Goal: Task Accomplishment & Management: Complete application form

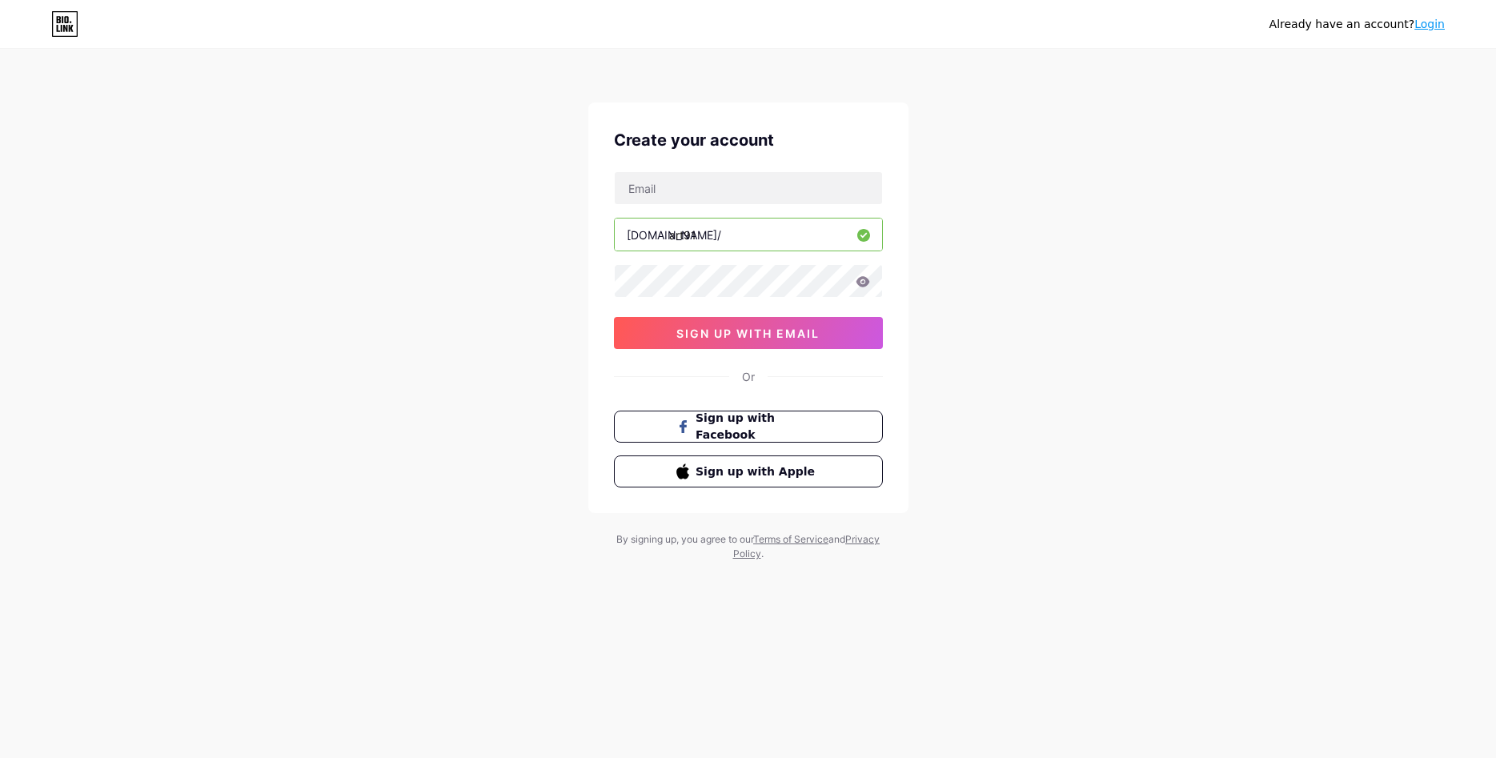
drag, startPoint x: 733, startPoint y: 238, endPoint x: 675, endPoint y: 246, distance: 58.9
click at [675, 246] on input "art91" at bounding box center [748, 234] width 267 height 32
click at [712, 254] on div "bio.link/ art91 0cAFcWeA6-em95qYkvWVlpbl8gh_QfOjrqgSNdh0Uzi0x5OFuvt1G6OVKMXrcJ8…" at bounding box center [748, 260] width 269 height 178
drag, startPoint x: 715, startPoint y: 242, endPoint x: 651, endPoint y: 249, distance: 63.5
click at [666, 250] on input "art91" at bounding box center [748, 234] width 267 height 32
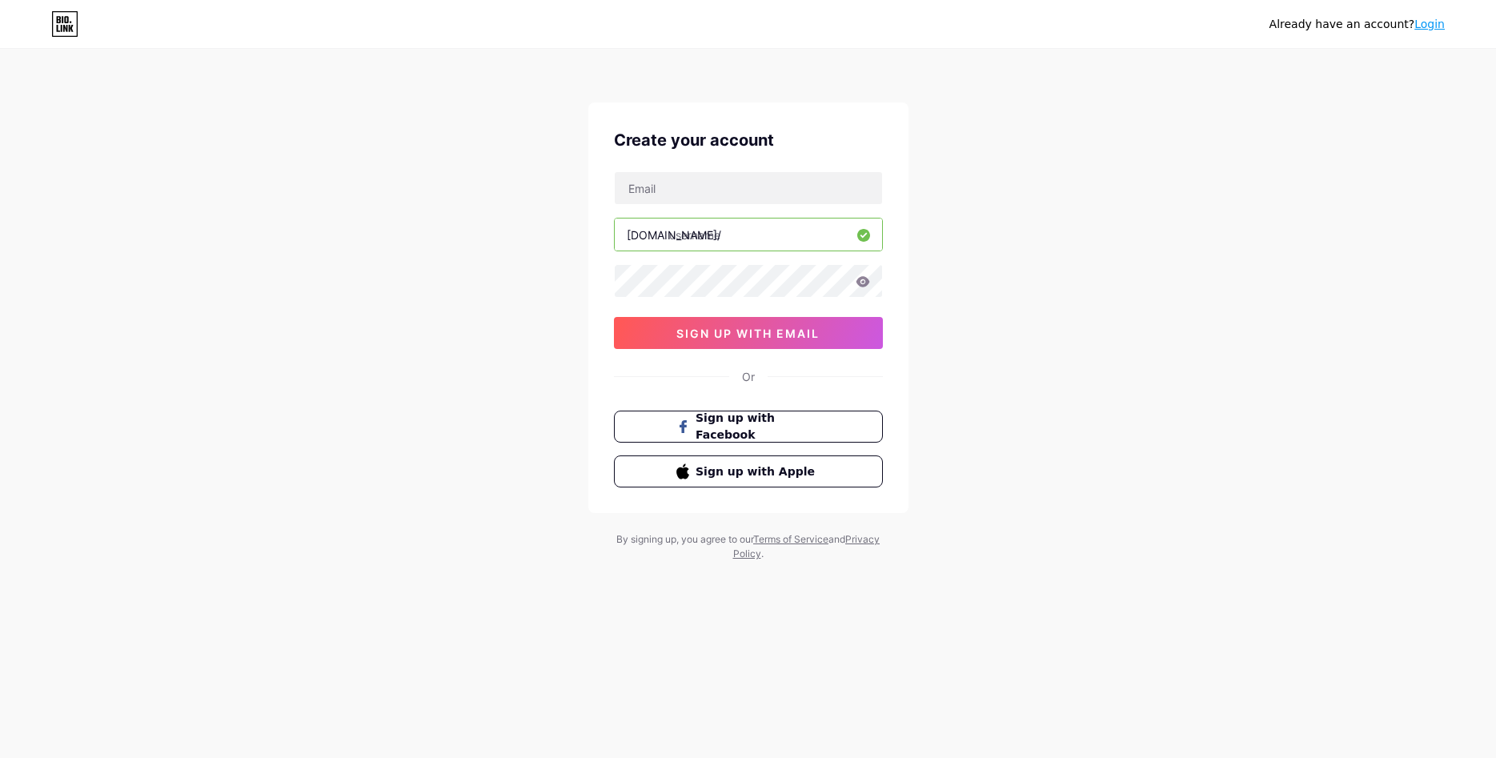
drag, startPoint x: 695, startPoint y: 320, endPoint x: 745, endPoint y: 217, distance: 114.5
click at [757, 202] on div "bio.link/ 0cAFcWeA6-em95qYkvWVlpbl8gh_QfOjrqgSNdh0Uzi0x5OFuvt1G6OVKMXrcJ8z897zM…" at bounding box center [748, 260] width 269 height 178
click at [724, 204] on div "bio.link/ 0cAFcWeA6-em95qYkvWVlpbl8gh_QfOjrqgSNdh0Uzi0x5OFuvt1G6OVKMXrcJ8z897zM…" at bounding box center [748, 260] width 269 height 178
click at [747, 190] on input "text" at bounding box center [748, 188] width 267 height 32
type input "artdoroci@gmail.com"
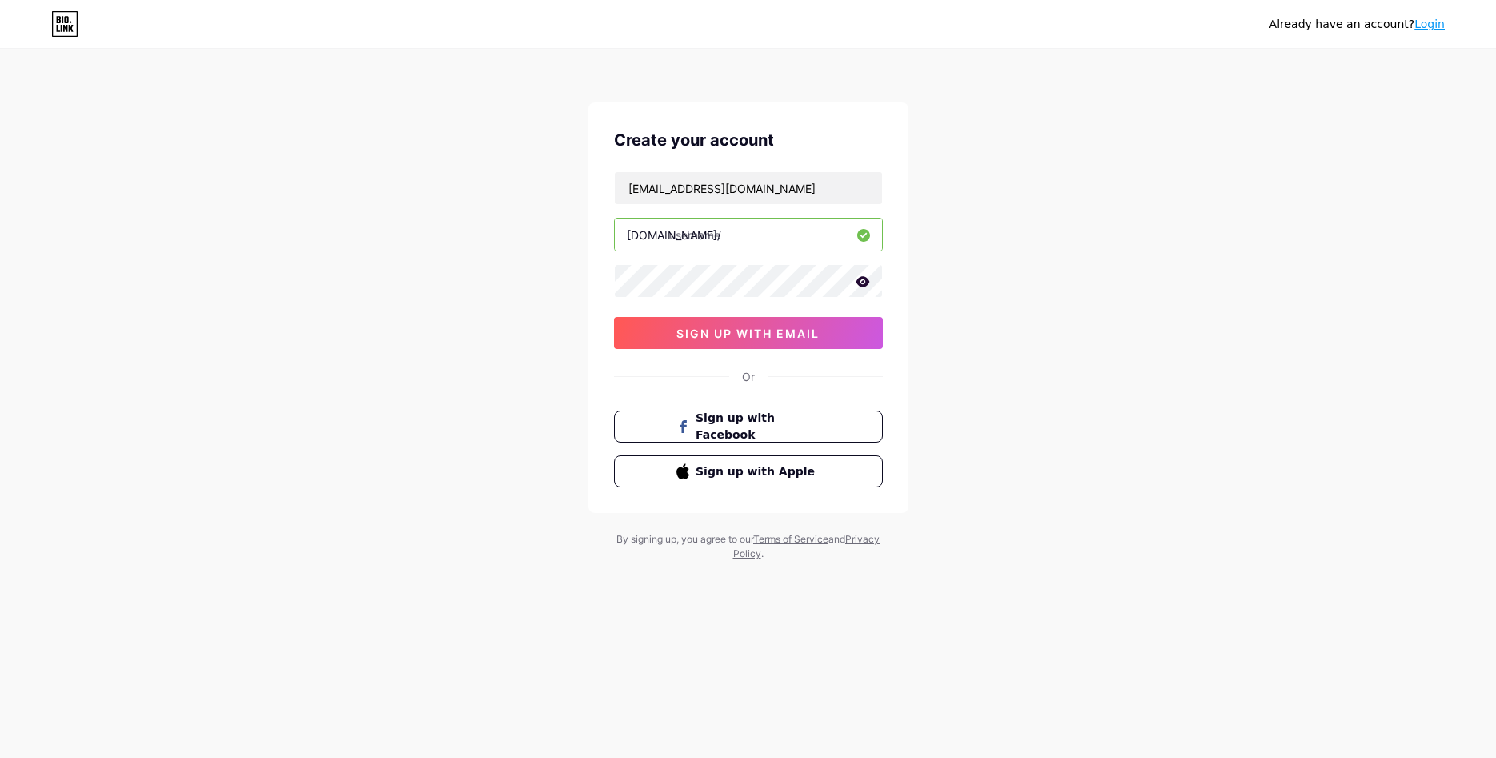
click at [864, 285] on icon at bounding box center [863, 281] width 14 height 10
click at [784, 325] on button "sign up with email" at bounding box center [748, 333] width 269 height 32
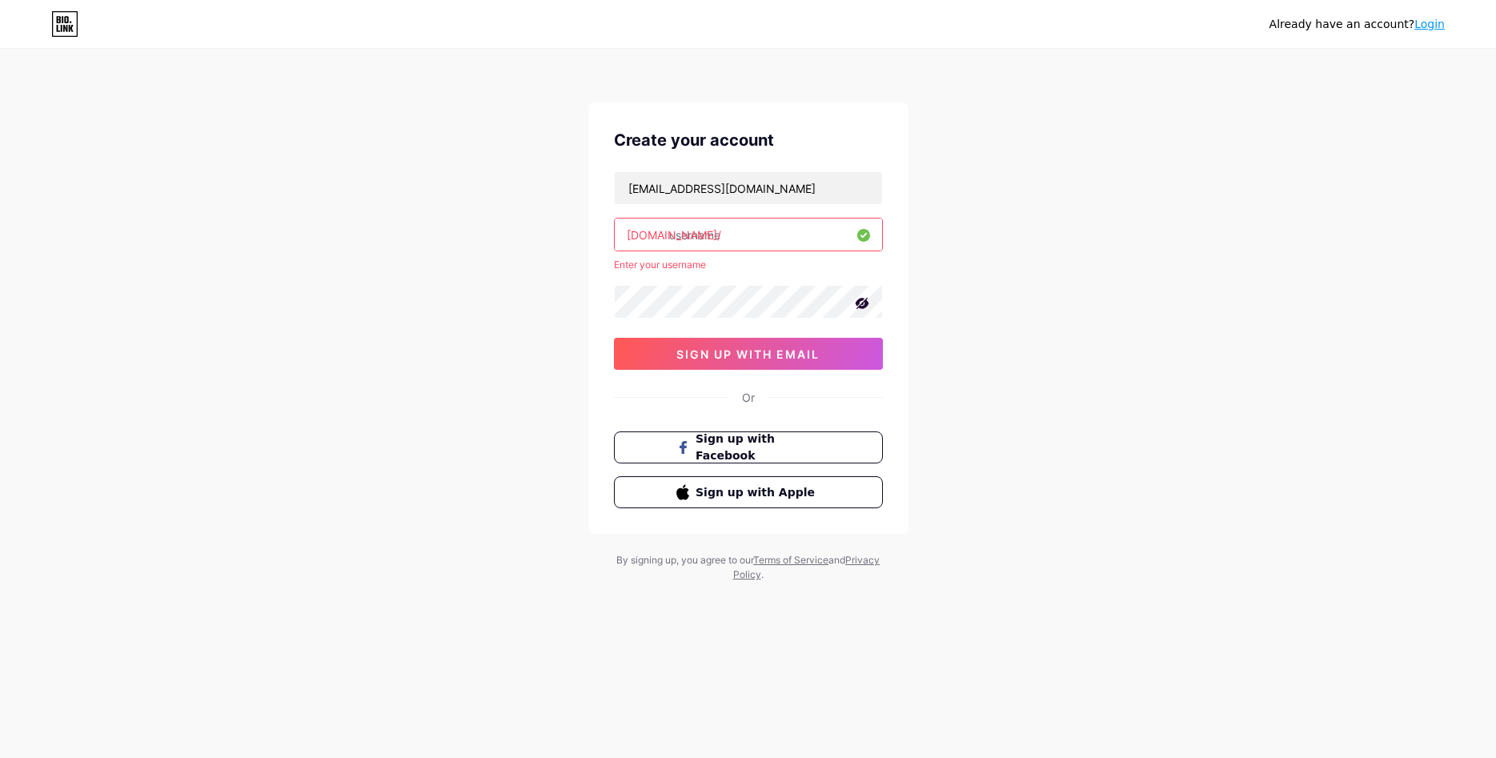
click at [718, 254] on div "artdoroci@gmail.com bio.link/ Enter your username 0cAFcWeA6-em95qYkvWVlpbl8gh_Q…" at bounding box center [748, 270] width 269 height 198
click at [744, 218] on input "text" at bounding box center [748, 234] width 267 height 32
click at [995, 215] on div "Already have an account? Login Create your account artdoroci@gmail.com bio.link…" at bounding box center [748, 316] width 1496 height 633
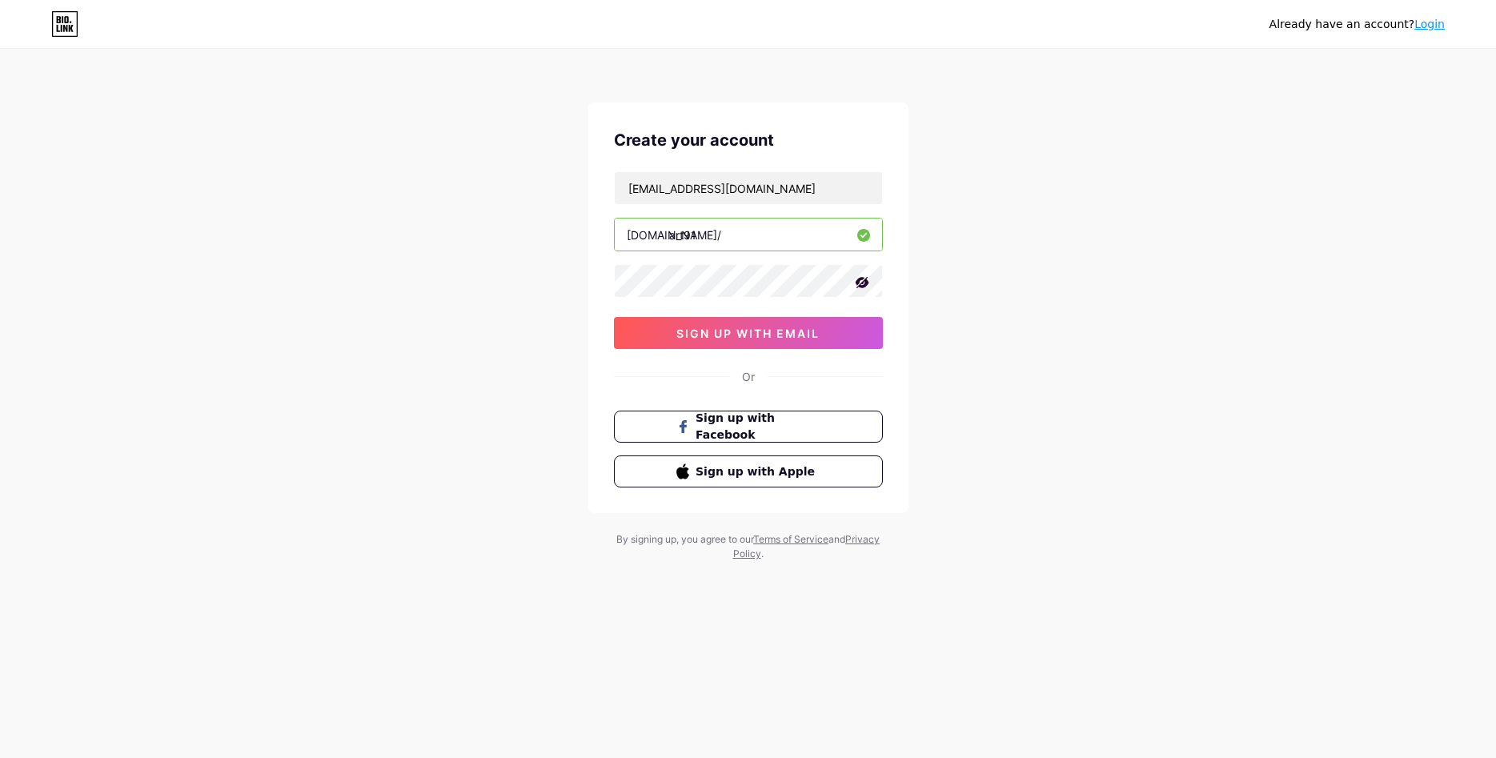
click at [737, 250] on input "art91" at bounding box center [748, 234] width 267 height 32
type input "art91"
click at [741, 348] on button "sign up with email" at bounding box center [748, 333] width 269 height 32
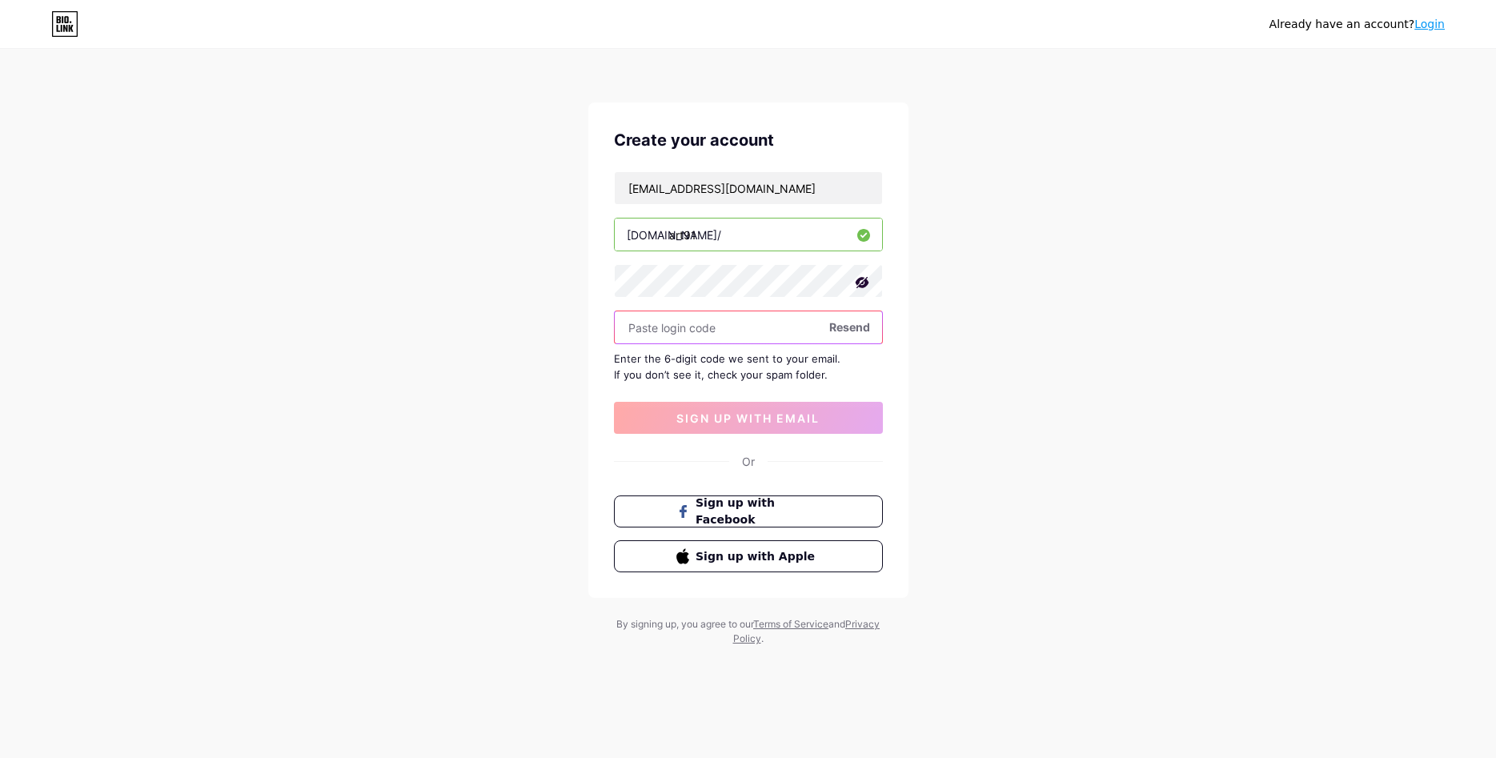
click at [735, 324] on input "text" at bounding box center [748, 327] width 267 height 32
paste input "130250"
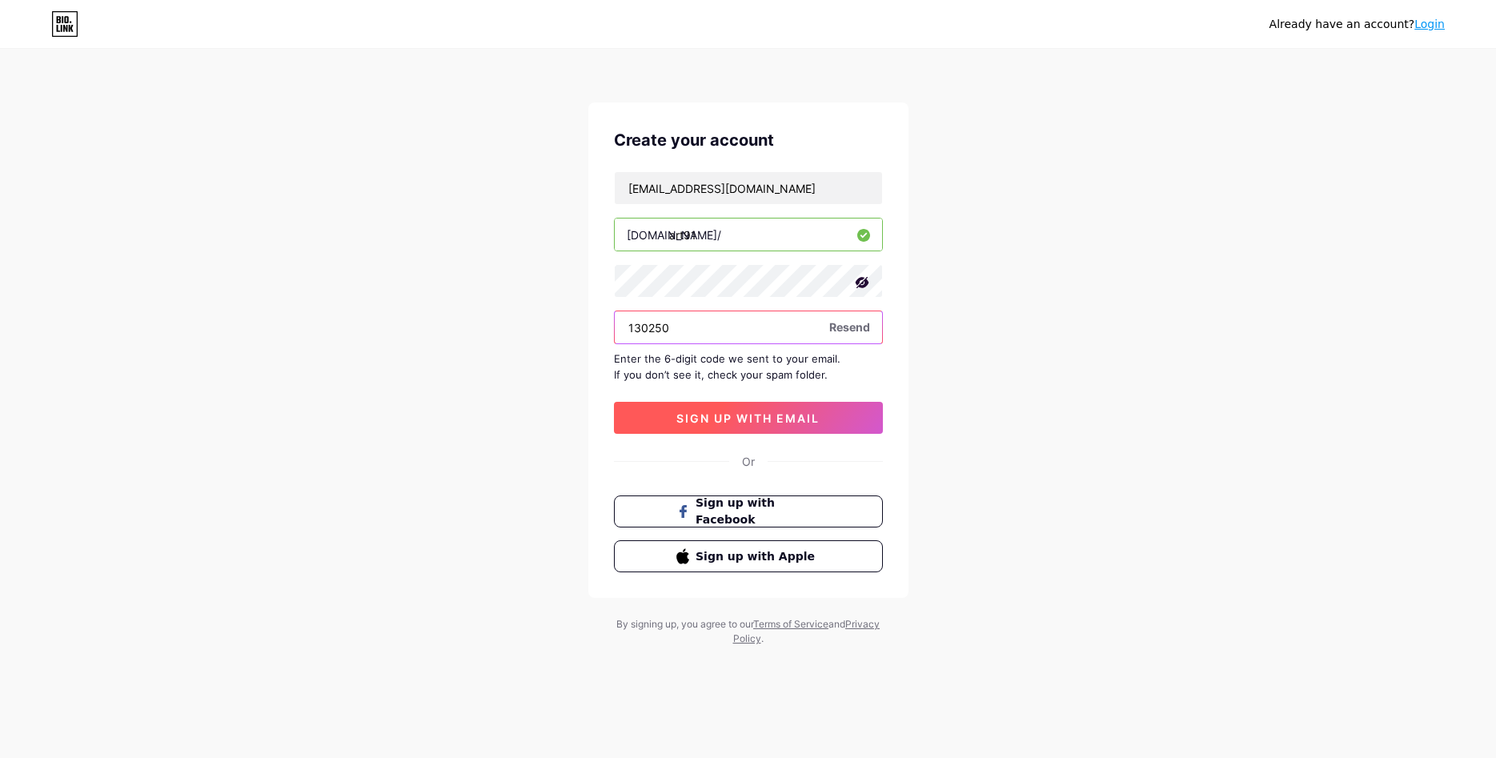
type input "130250"
click at [739, 413] on span "sign up with email" at bounding box center [747, 418] width 143 height 14
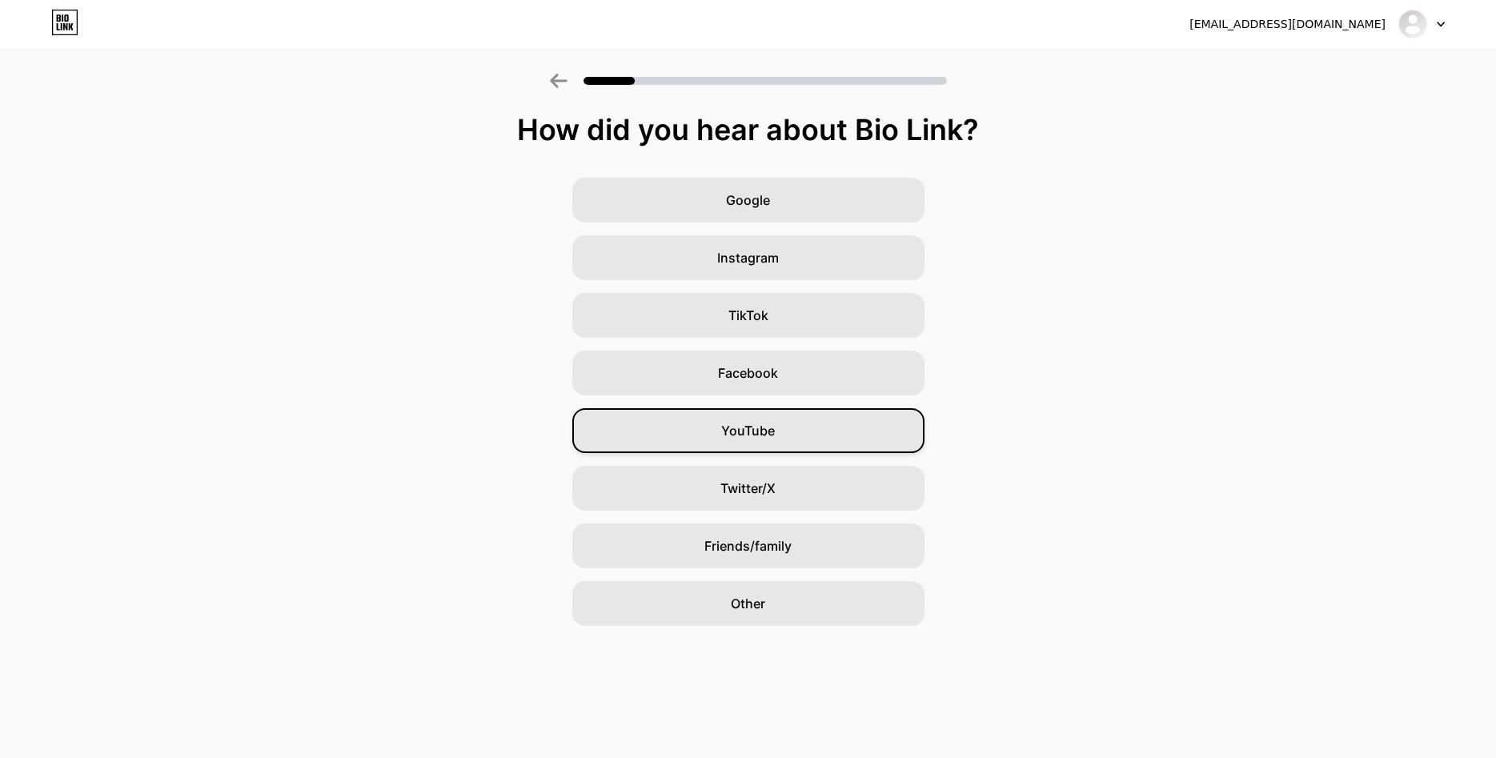
click at [759, 420] on div "YouTube" at bounding box center [748, 430] width 352 height 45
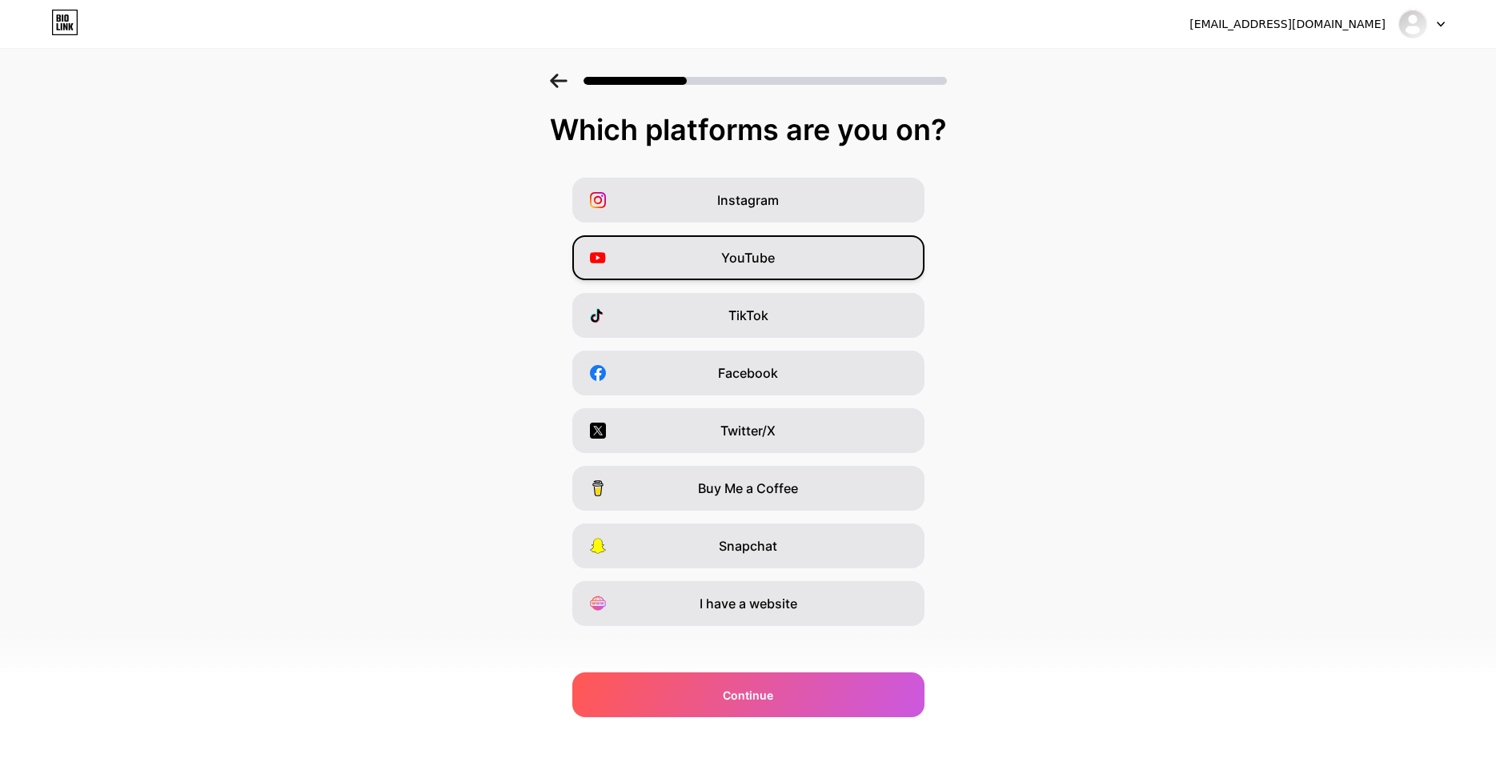
click at [688, 254] on div "YouTube" at bounding box center [748, 257] width 352 height 45
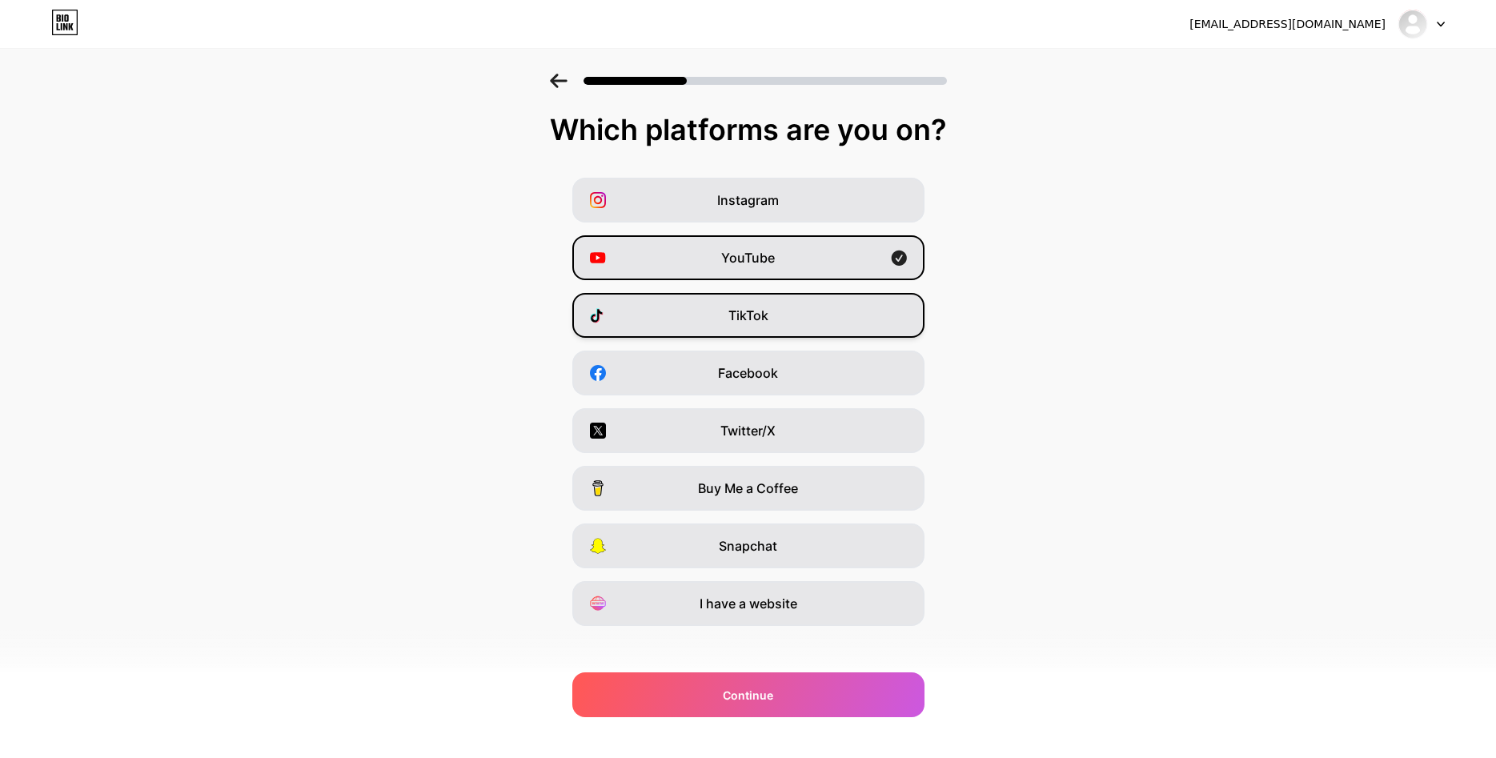
click at [702, 307] on div "TikTok" at bounding box center [748, 315] width 352 height 45
click at [797, 198] on div "Instagram" at bounding box center [748, 200] width 352 height 45
click at [865, 182] on div "Instagram" at bounding box center [748, 200] width 352 height 45
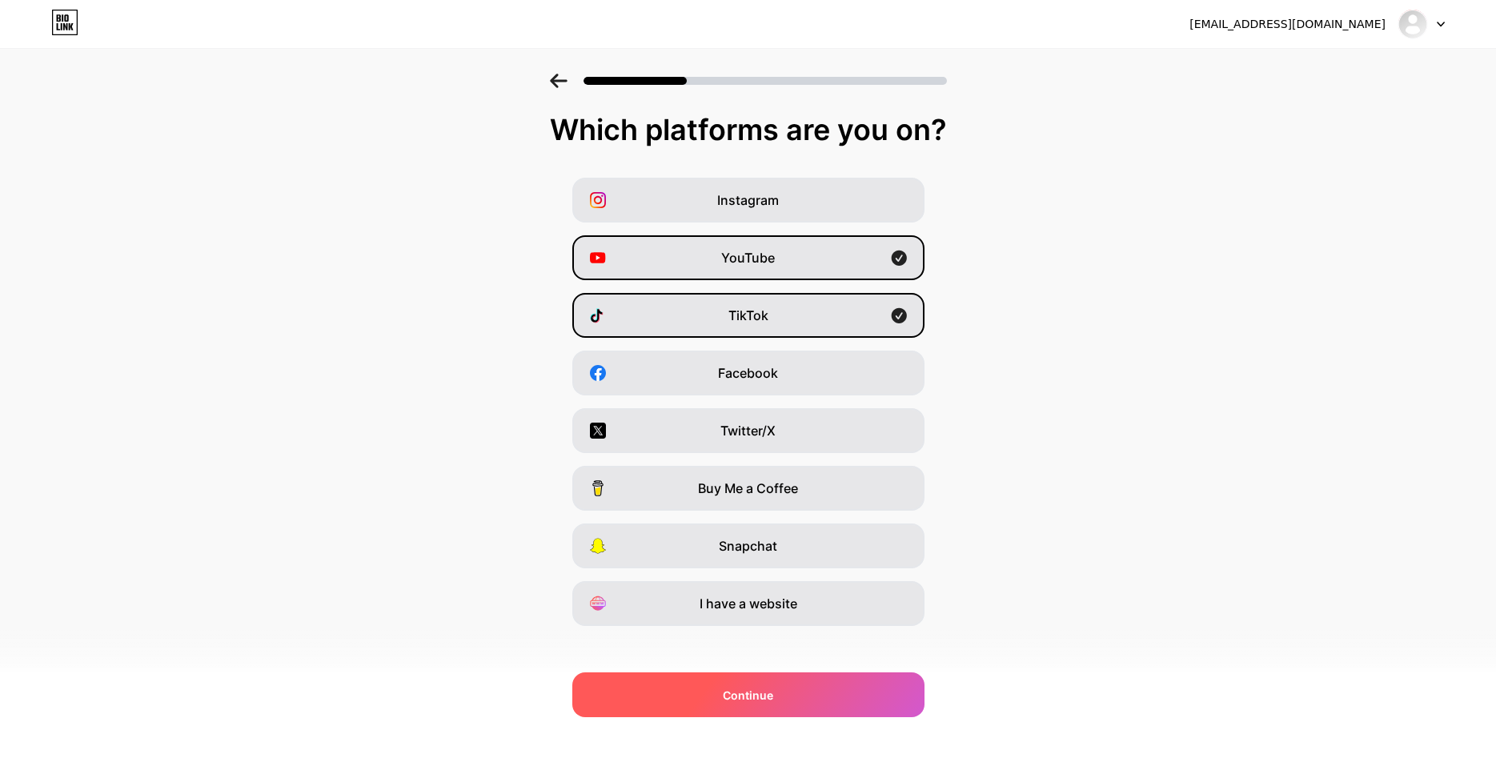
click at [784, 699] on div "Continue" at bounding box center [748, 694] width 352 height 45
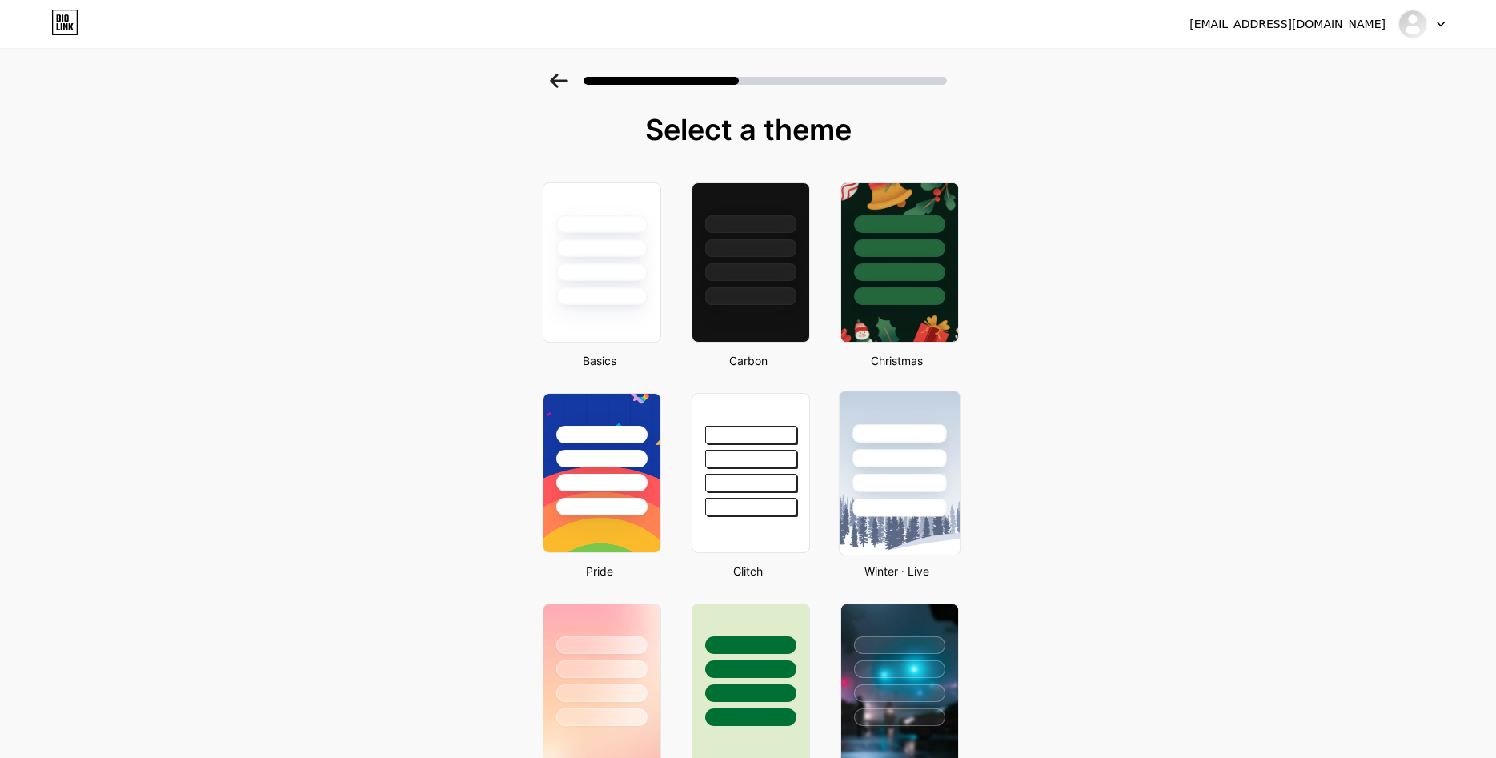
click at [896, 503] on div at bounding box center [899, 508] width 94 height 18
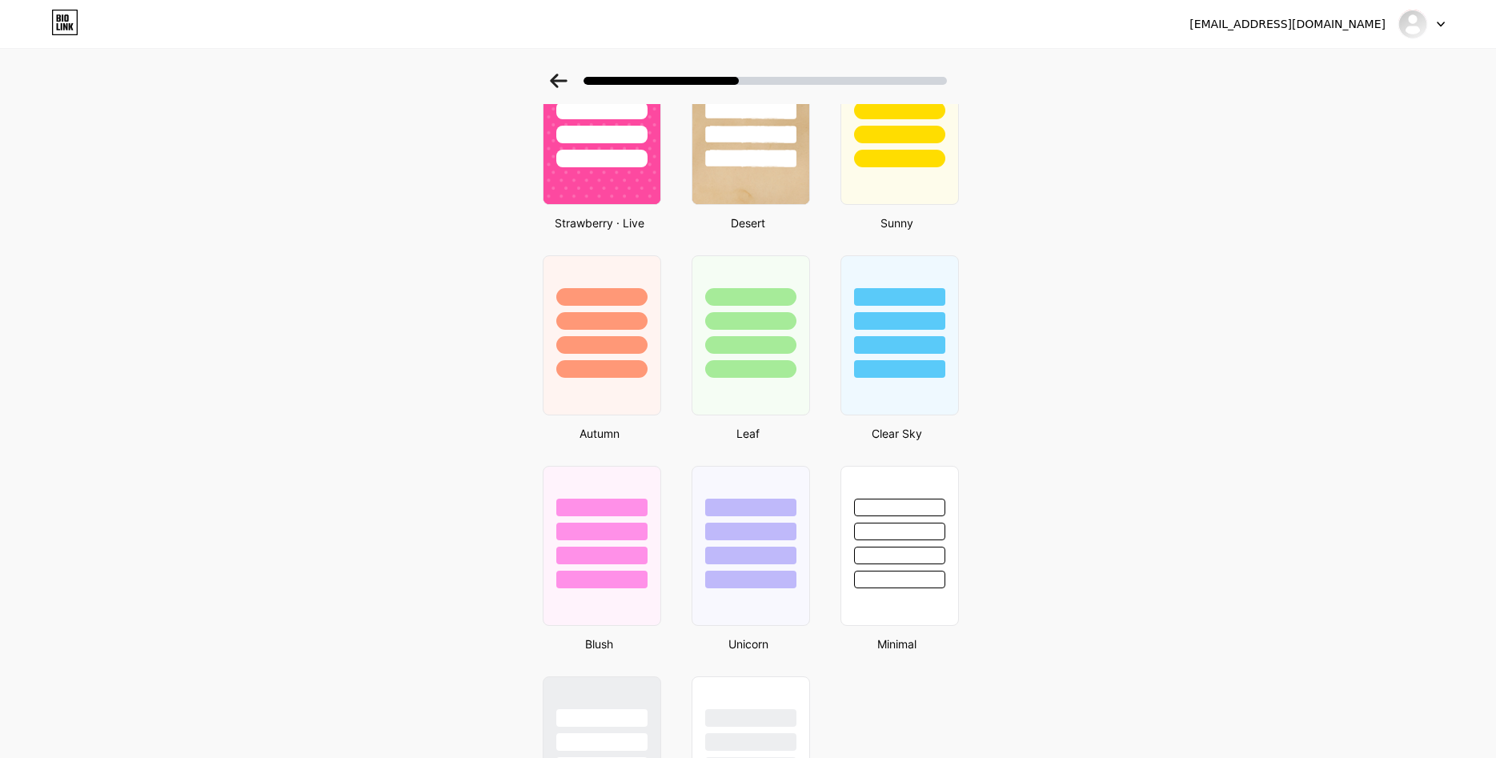
scroll to position [1148, 0]
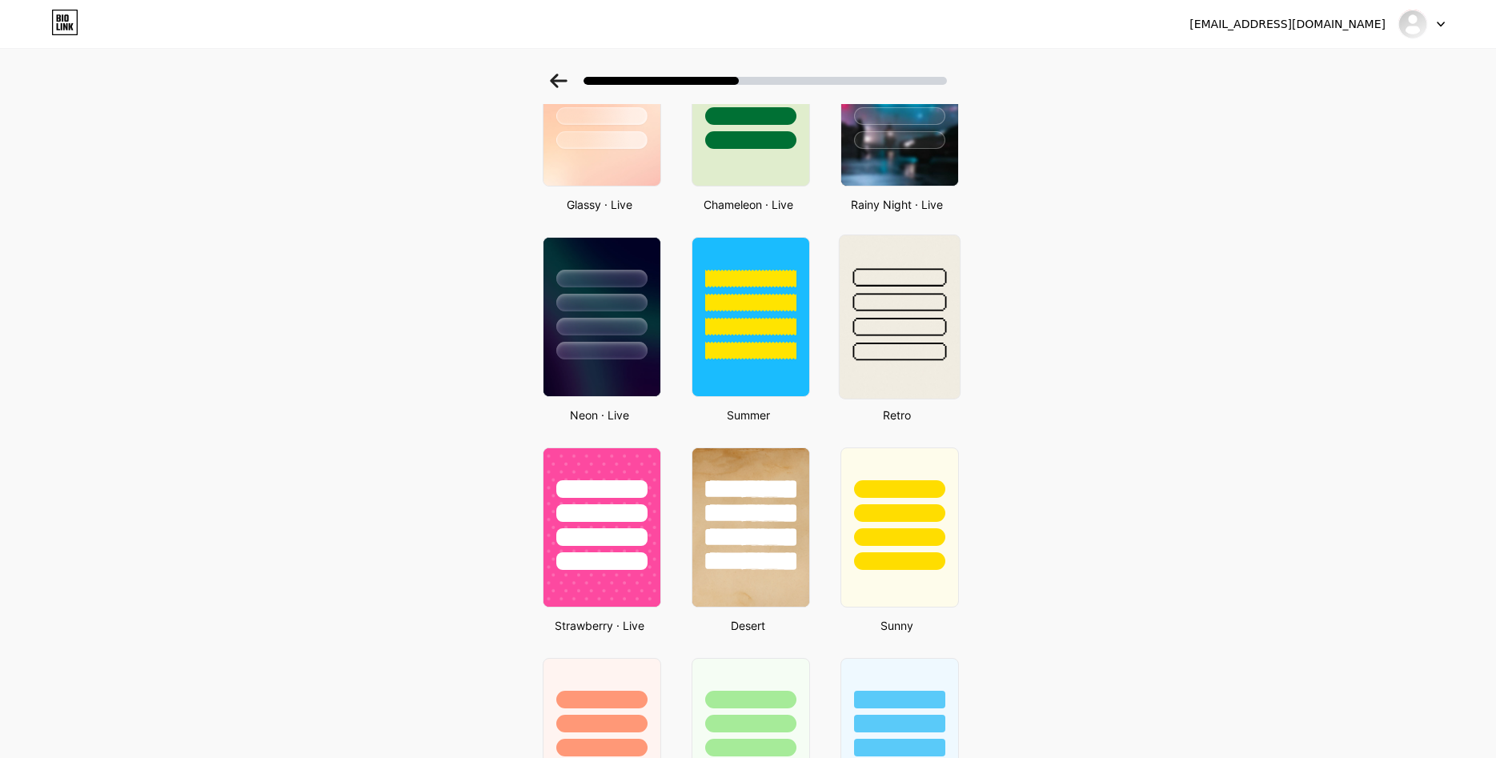
click at [904, 318] on div at bounding box center [899, 298] width 120 height 126
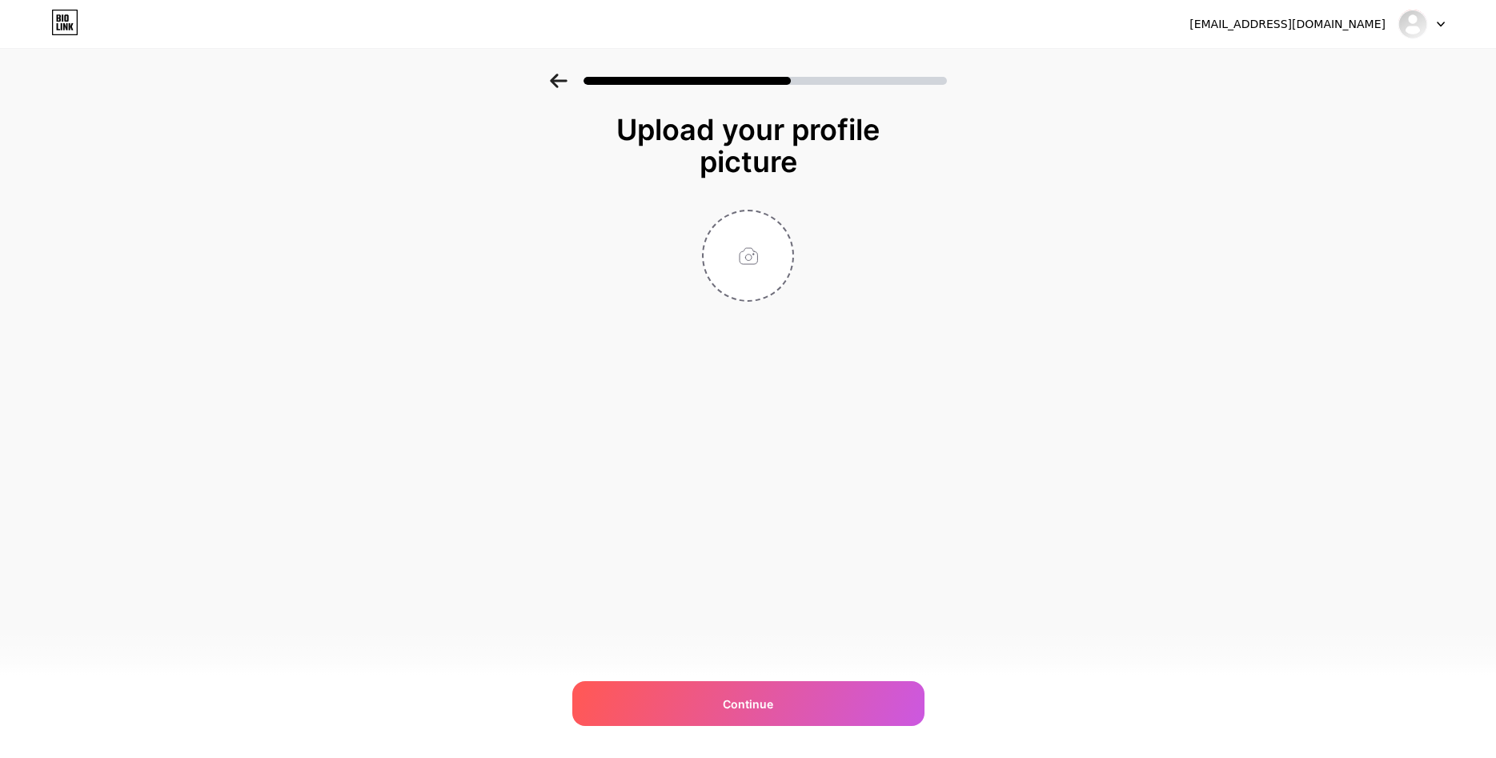
scroll to position [0, 0]
click at [741, 276] on input "file" at bounding box center [747, 255] width 89 height 89
click at [754, 743] on div "artdoroci@gmail.com Logout Link Copied Upload your profile picture Continue" at bounding box center [748, 379] width 1496 height 758
click at [763, 723] on div "Continue" at bounding box center [748, 703] width 352 height 45
click at [761, 311] on div "Please upload a profile image" at bounding box center [748, 315] width 131 height 14
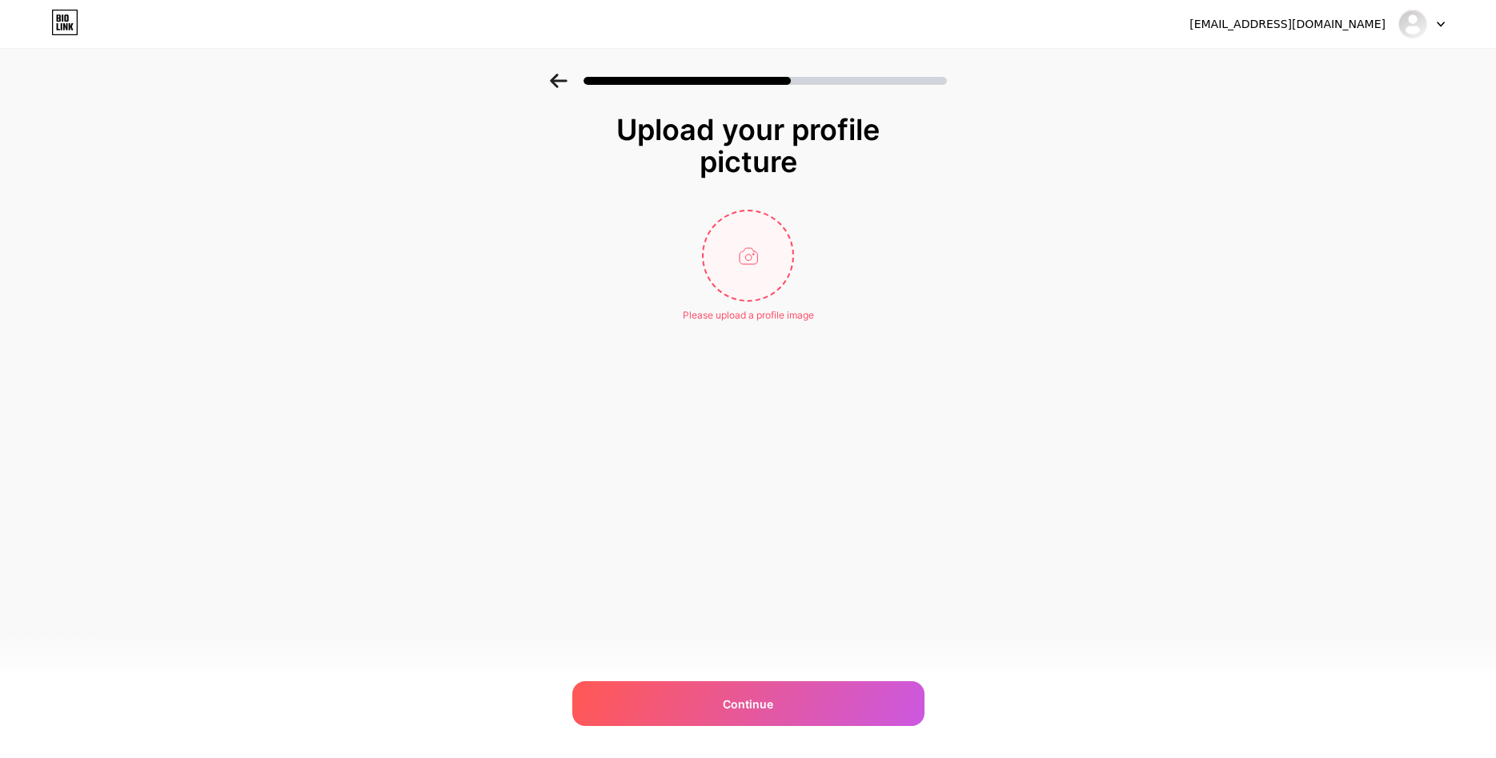
click at [755, 289] on input "file" at bounding box center [747, 255] width 89 height 89
type input "C:\fakepath\46536.jpg"
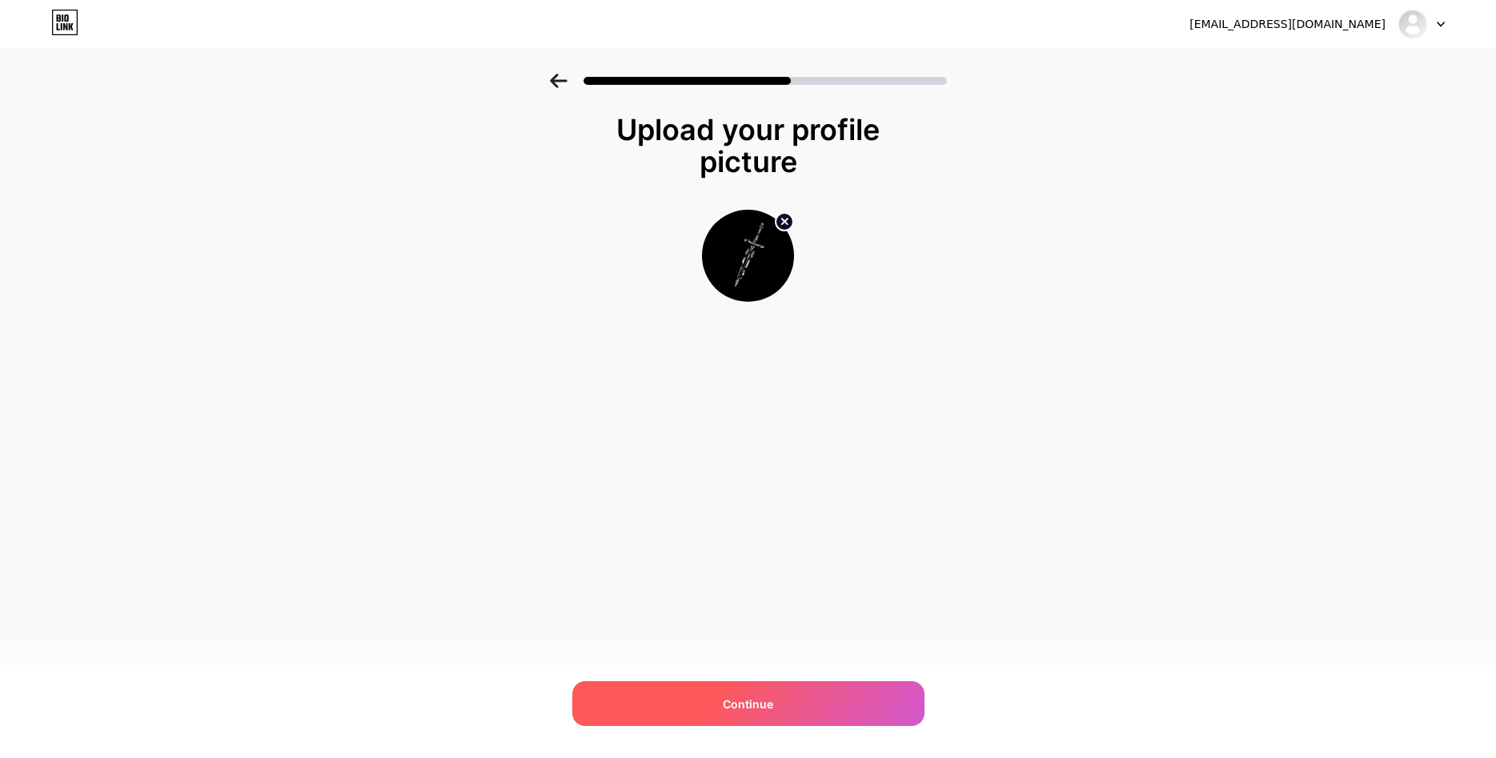
click at [579, 712] on div "Continue" at bounding box center [748, 703] width 352 height 45
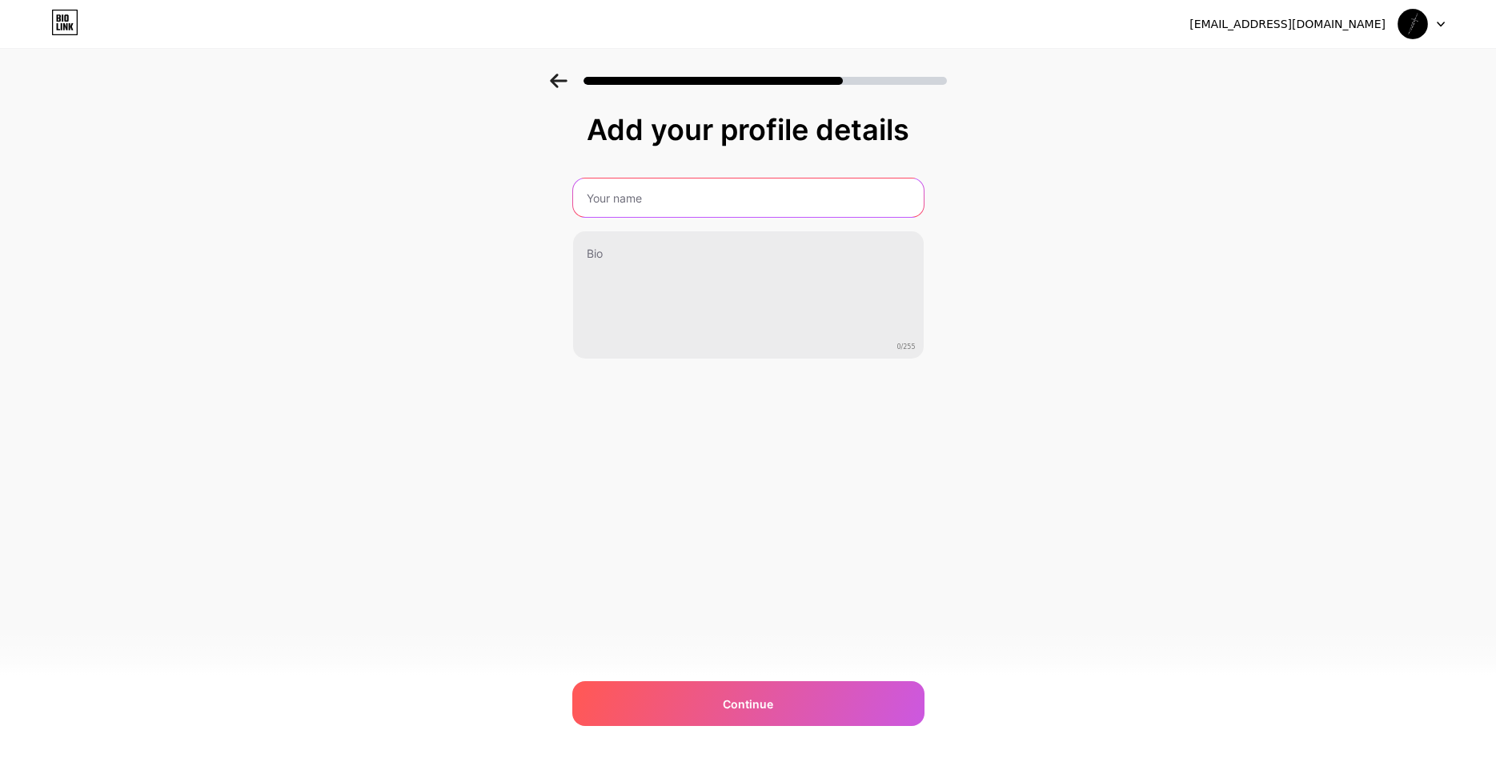
click at [731, 204] on input "text" at bounding box center [748, 197] width 351 height 38
drag, startPoint x: 768, startPoint y: 186, endPoint x: 764, endPoint y: 231, distance: 45.1
click at [768, 189] on input "art91" at bounding box center [748, 197] width 354 height 38
type input "art91"
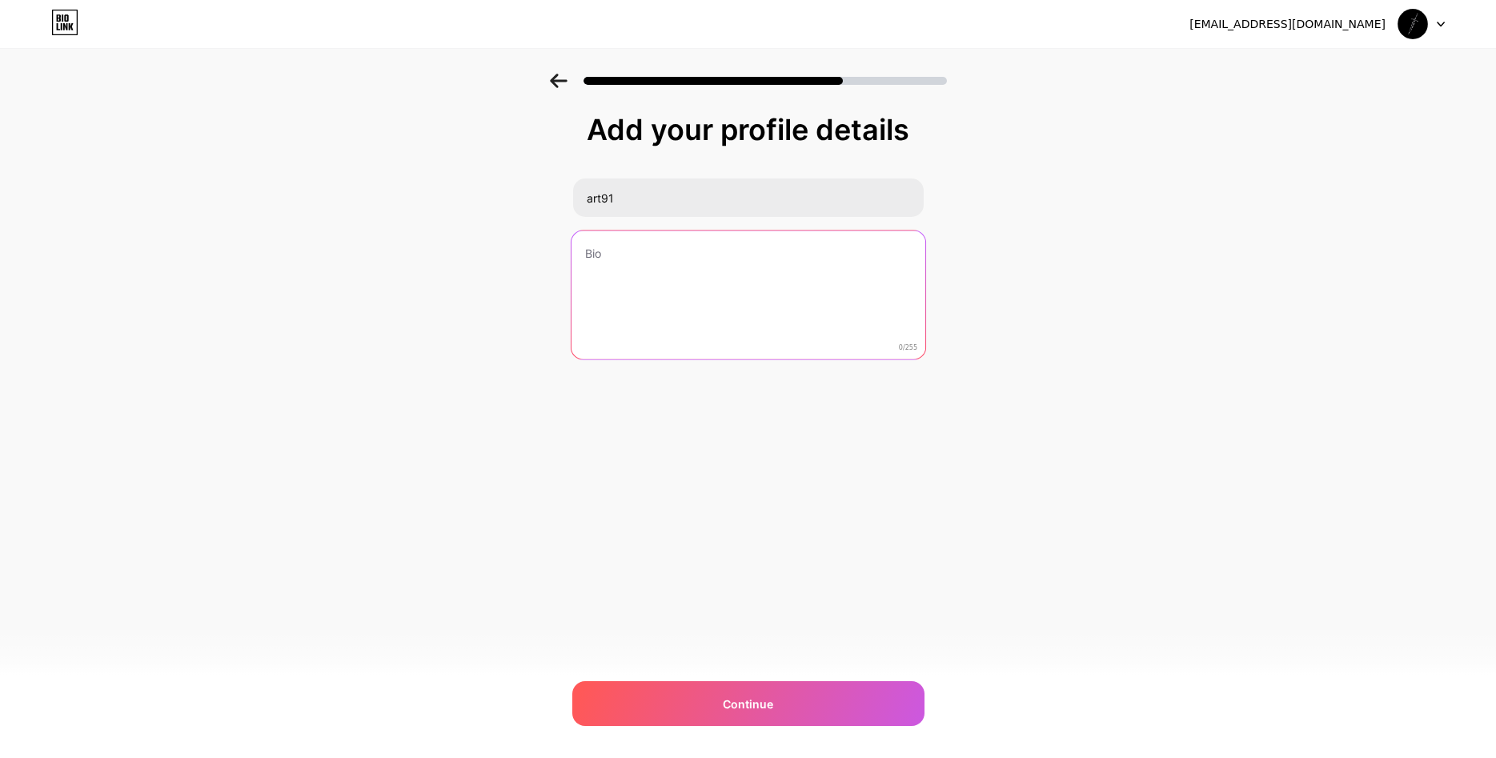
click at [750, 278] on textarea at bounding box center [748, 295] width 354 height 130
type textarea "s"
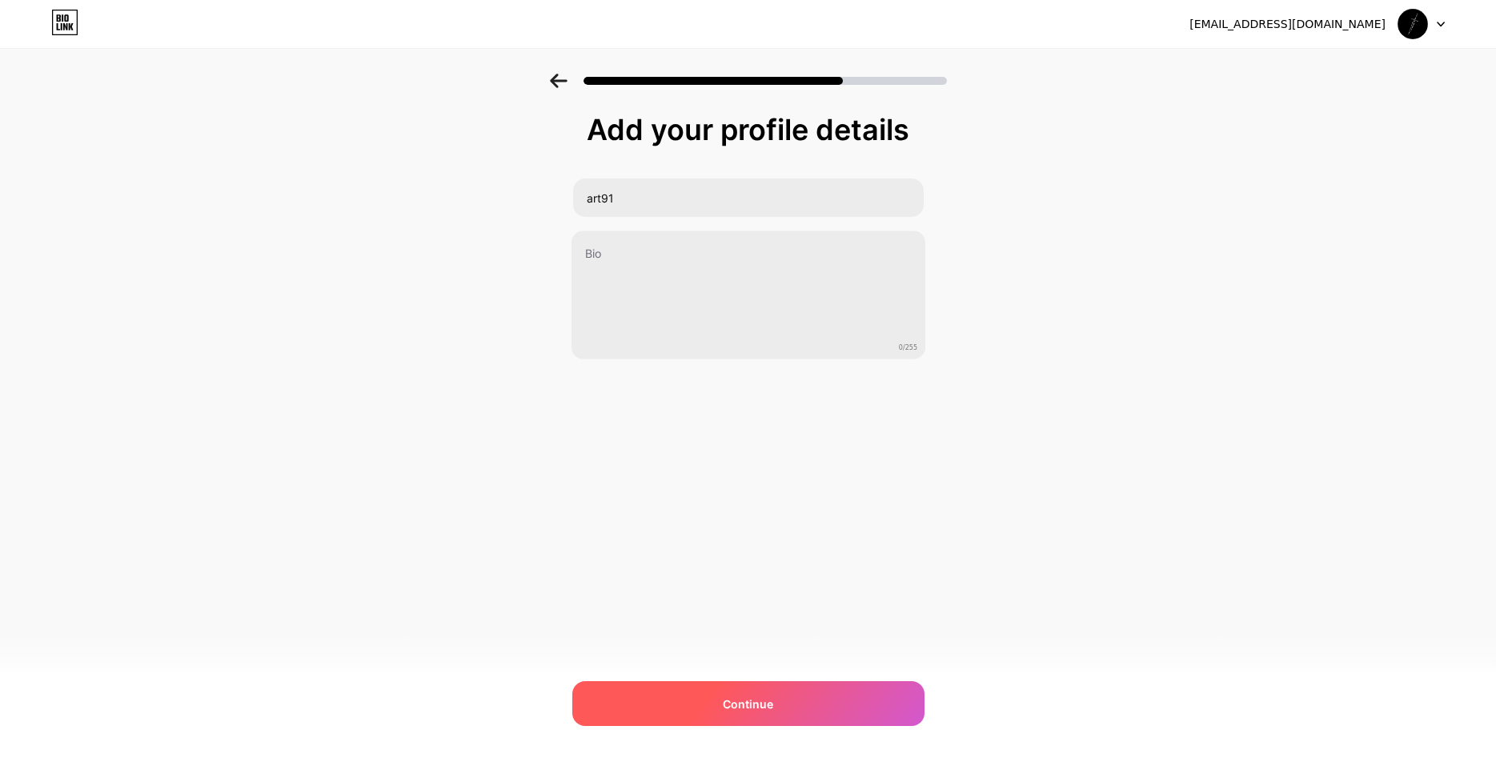
click at [699, 703] on div "Continue" at bounding box center [748, 703] width 352 height 45
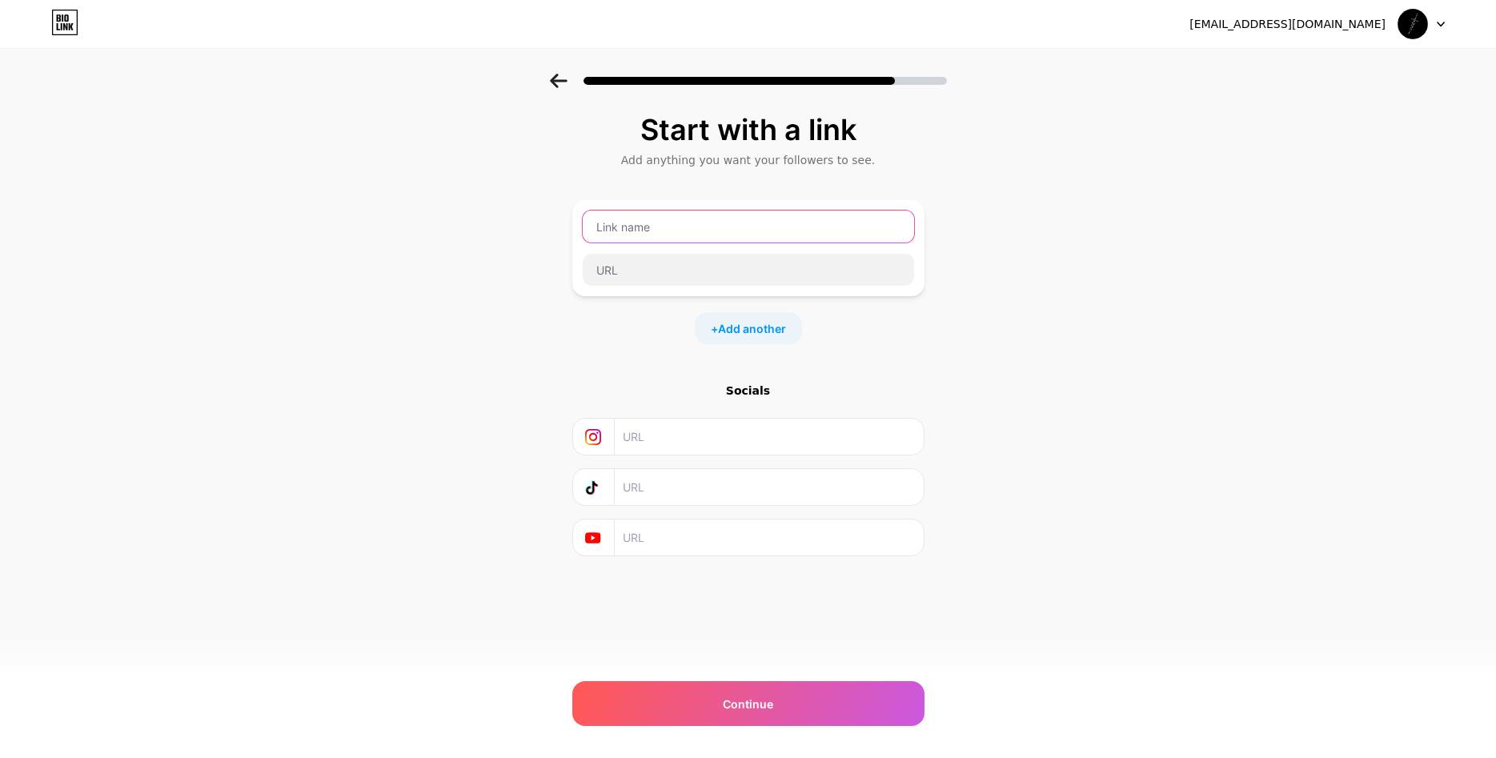
click at [636, 232] on input "text" at bounding box center [748, 226] width 331 height 32
click at [1439, 24] on icon at bounding box center [1440, 24] width 6 height 4
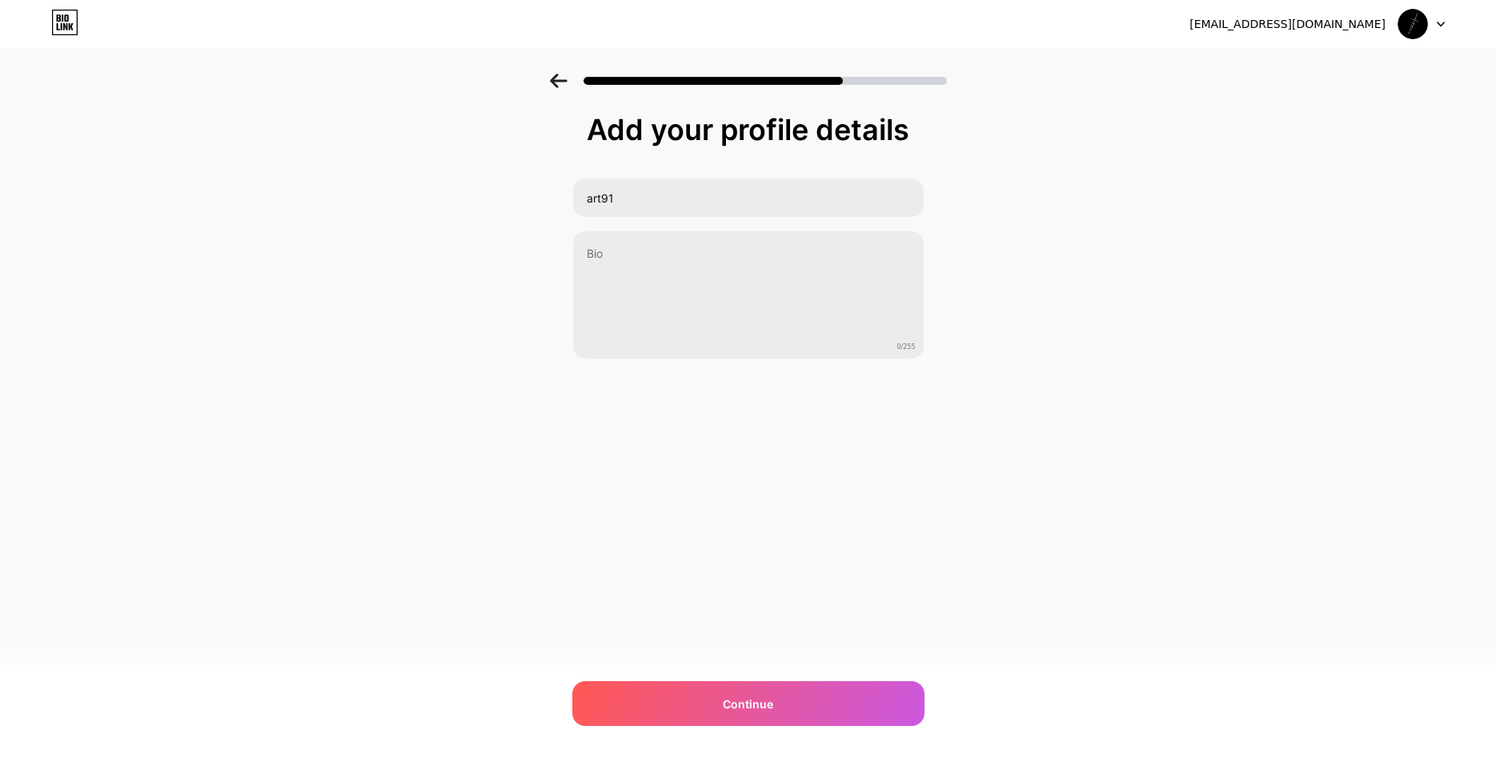
click at [1364, 27] on div "artdoroci@gmail.com" at bounding box center [1287, 24] width 196 height 17
click at [1431, 18] on div at bounding box center [1421, 24] width 46 height 29
click at [1345, 64] on li "Logout" at bounding box center [1344, 65] width 198 height 43
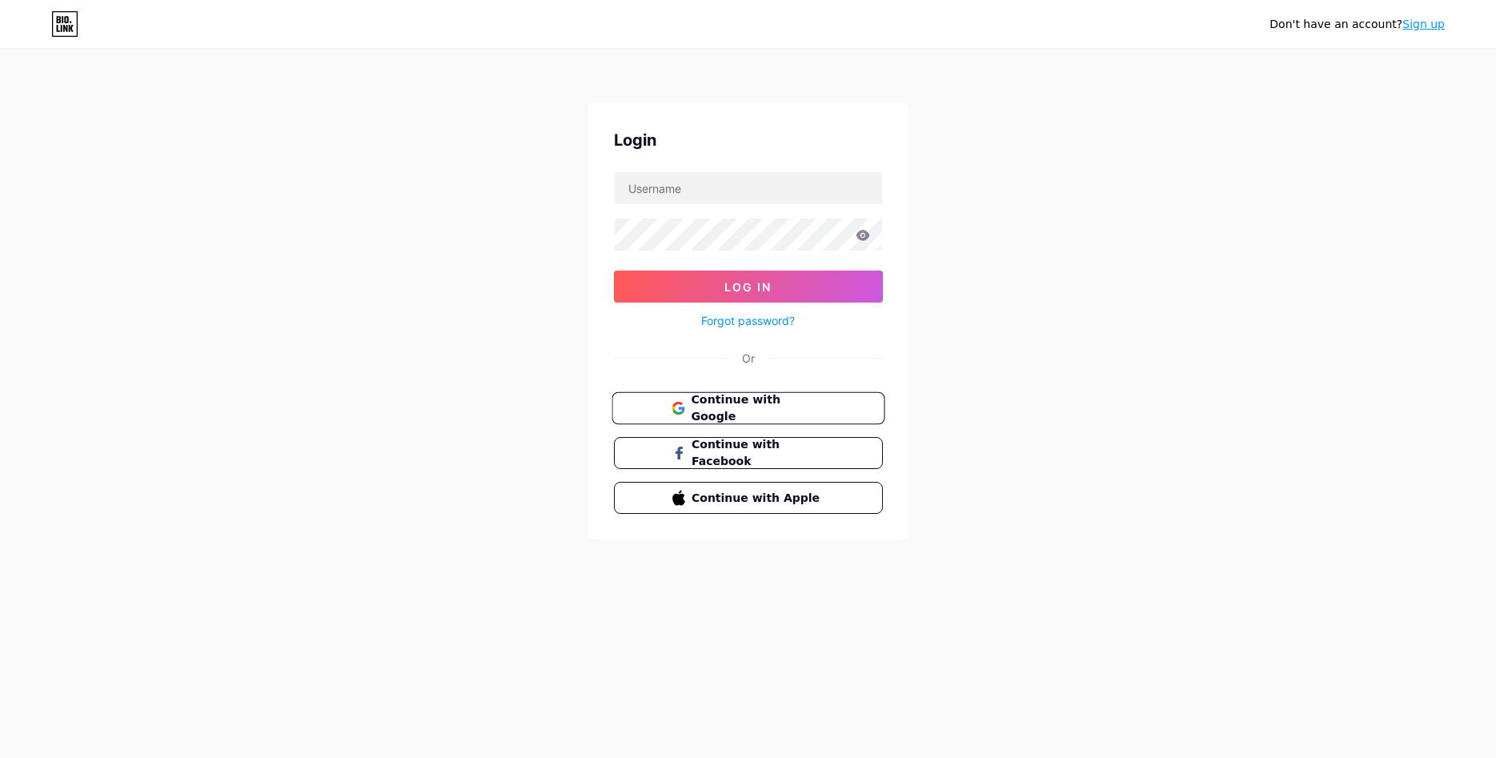
click at [740, 411] on span "Continue with Google" at bounding box center [758, 408] width 134 height 34
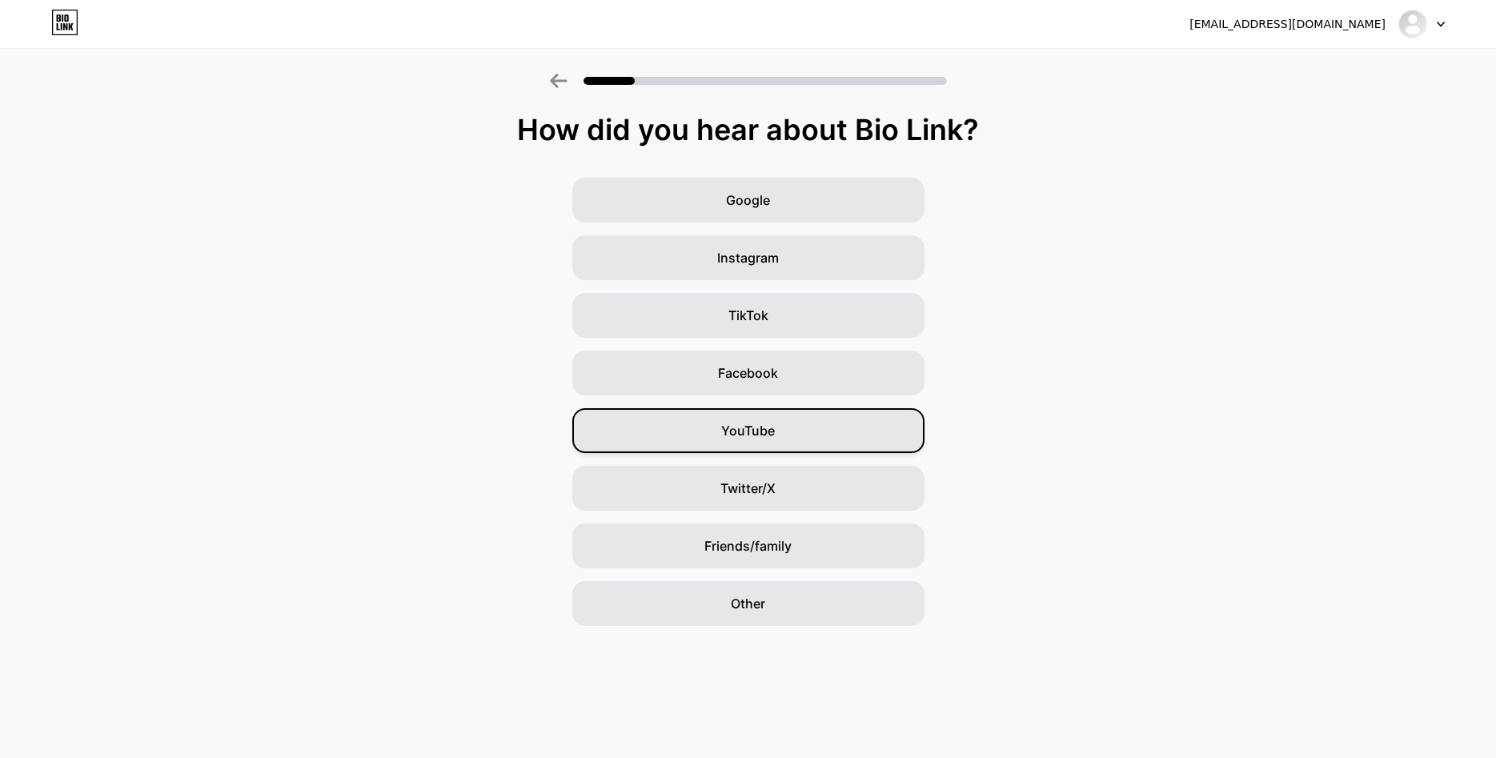
click at [708, 447] on div "YouTube" at bounding box center [748, 430] width 352 height 45
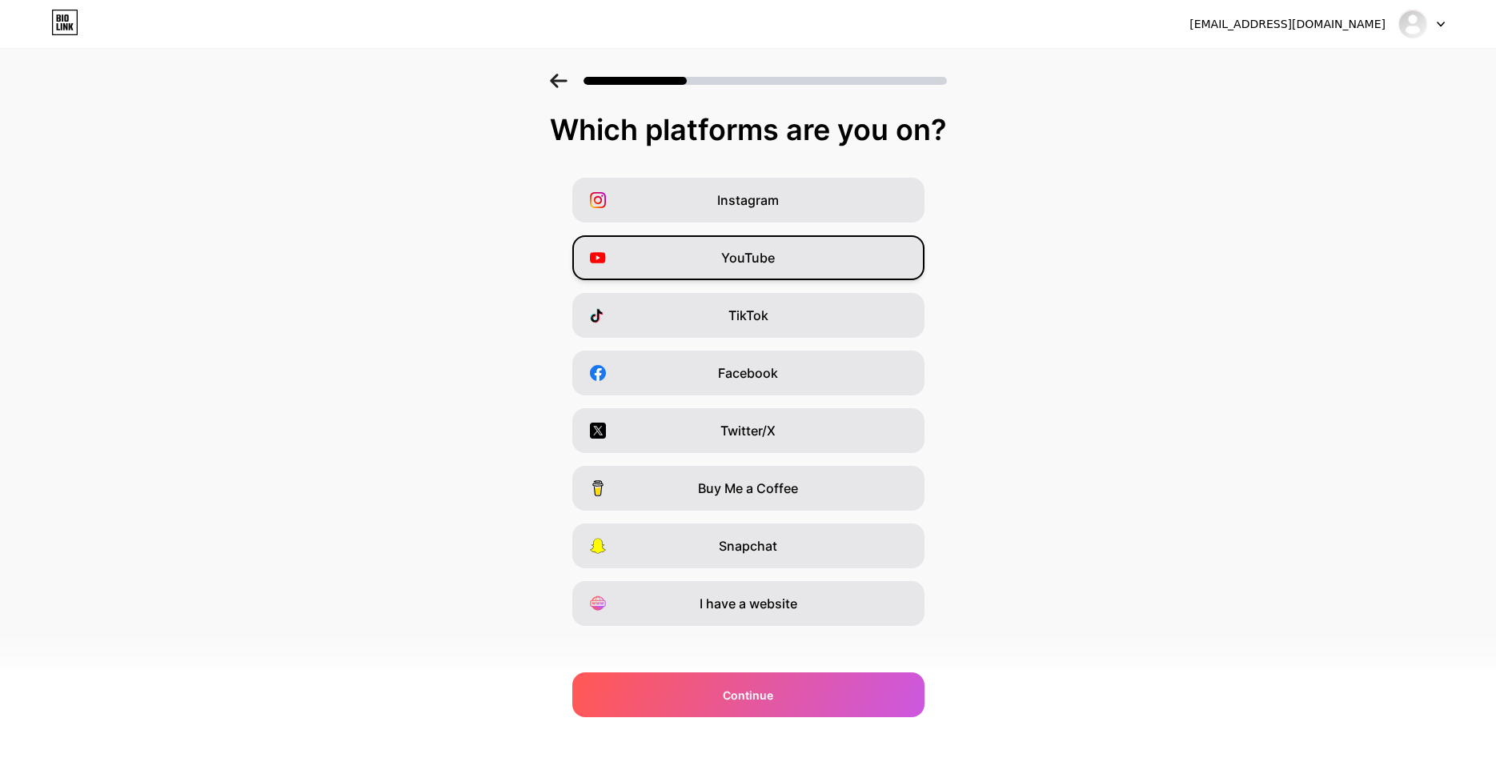
click at [782, 272] on div "YouTube" at bounding box center [748, 257] width 352 height 45
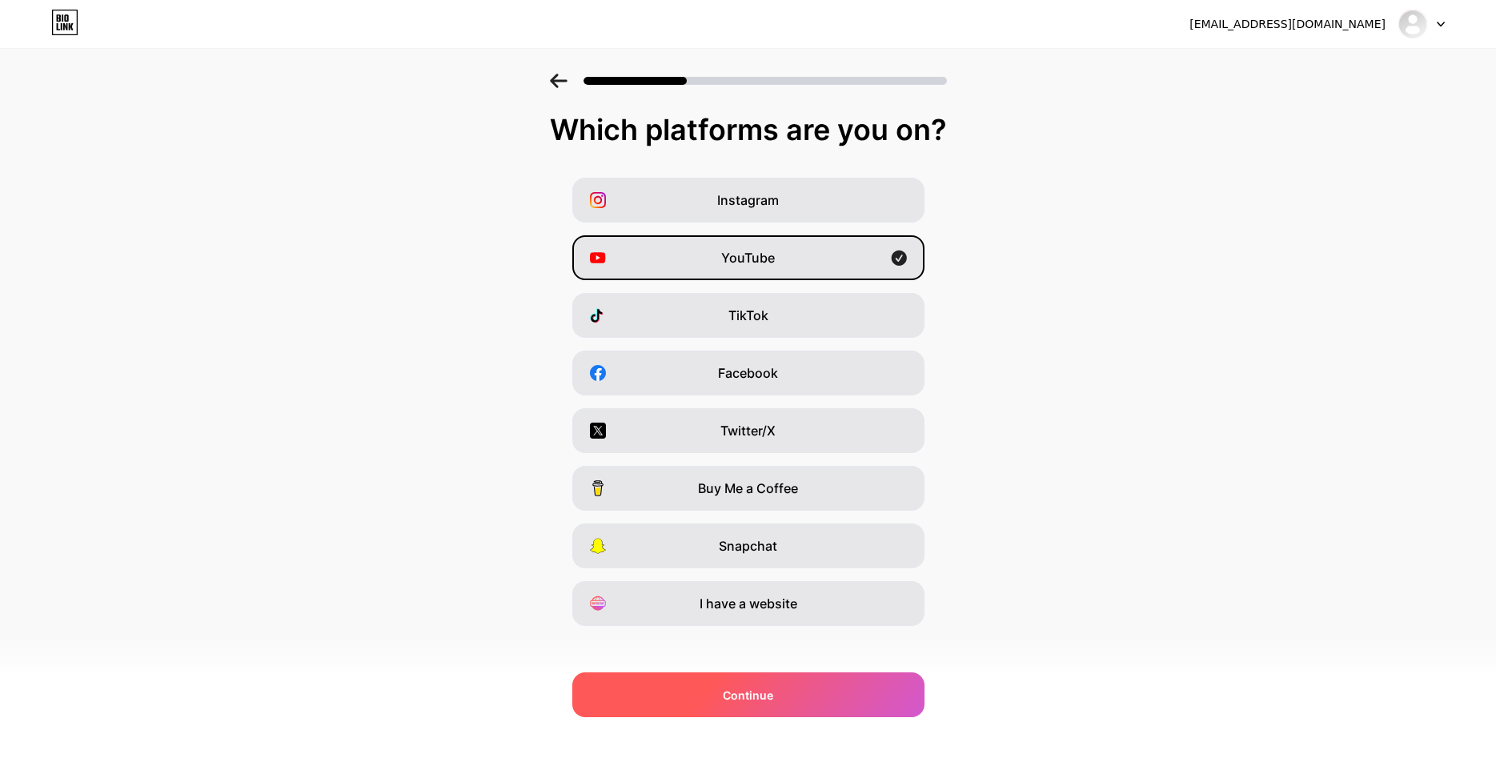
click at [699, 685] on div "Continue" at bounding box center [748, 694] width 352 height 45
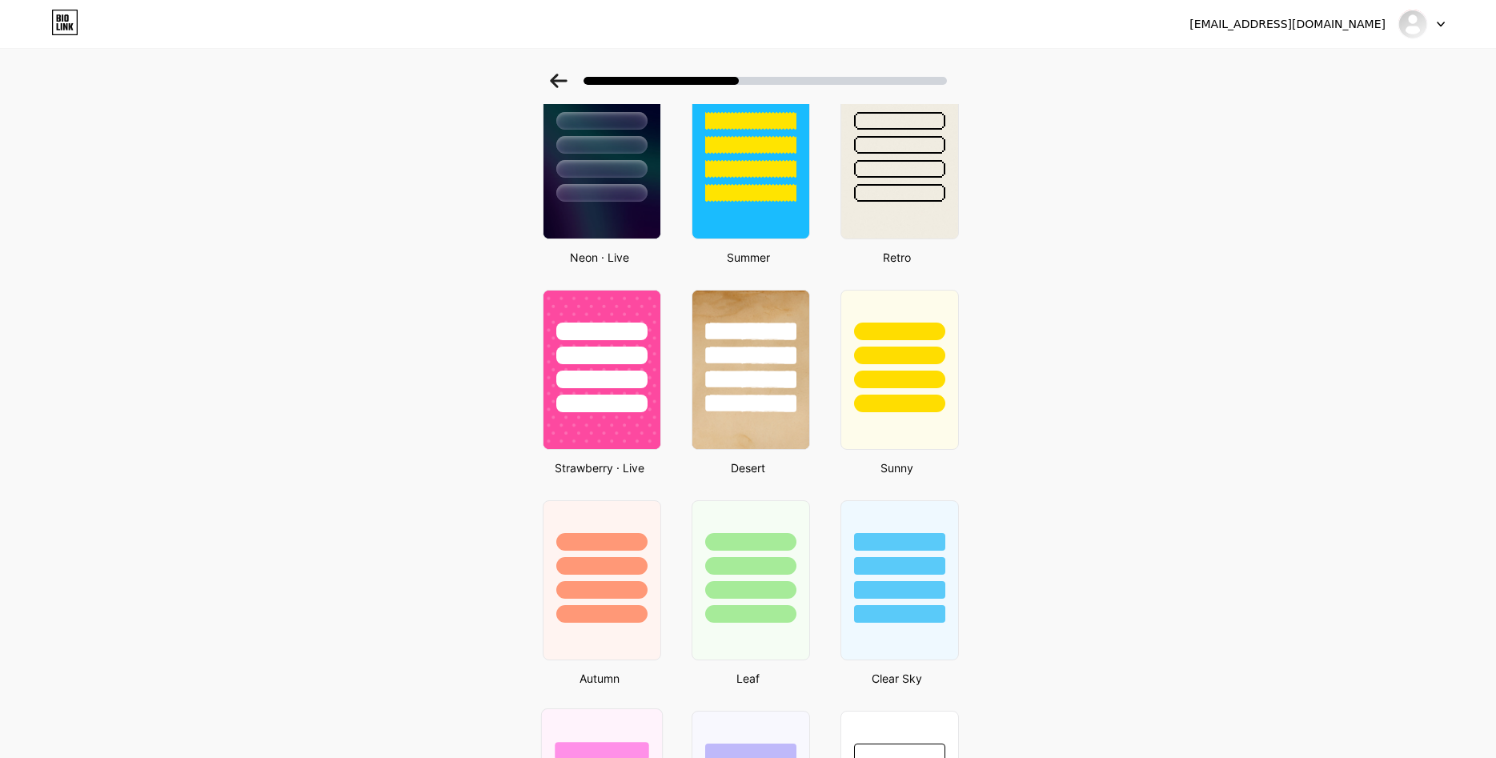
scroll to position [980, 0]
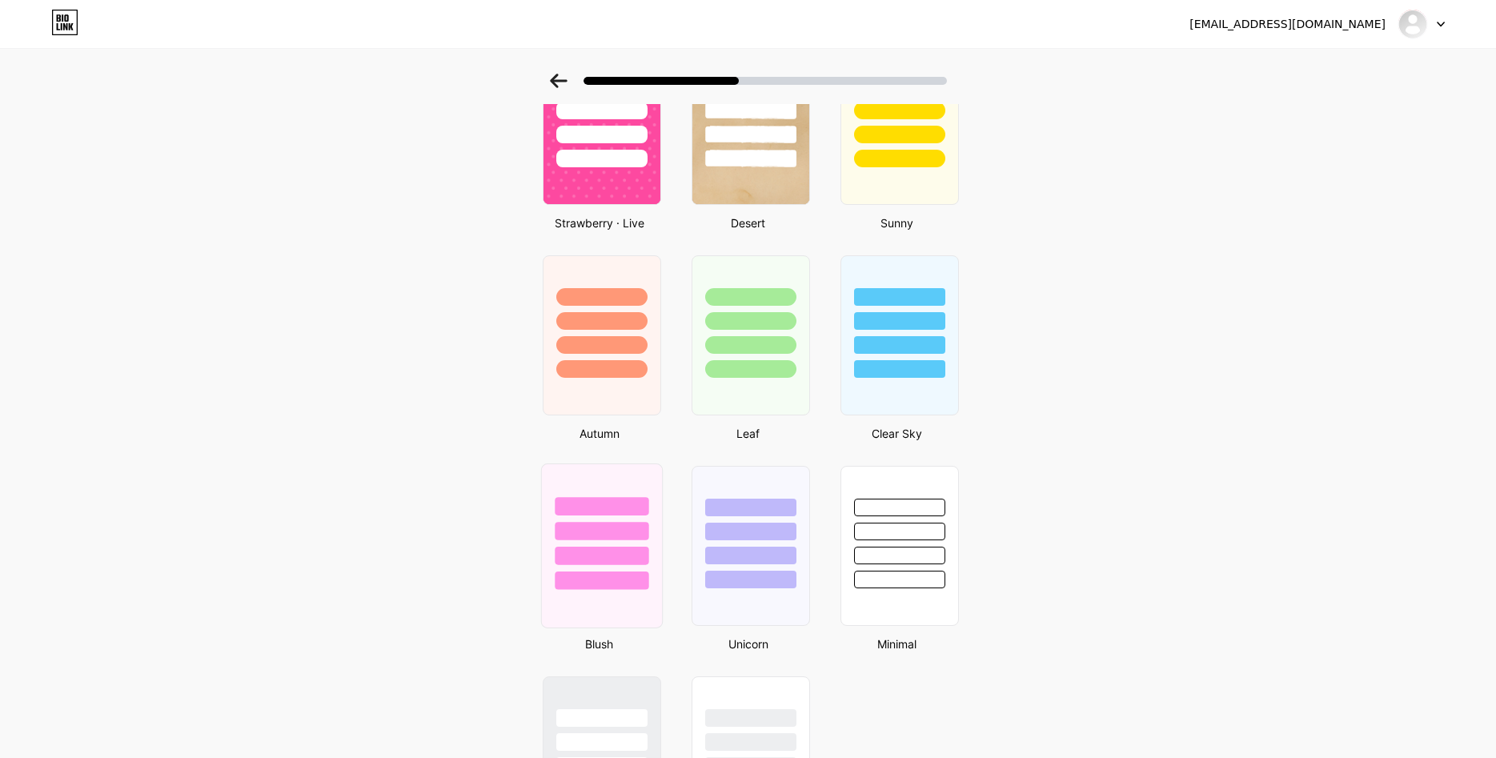
click at [579, 580] on div at bounding box center [602, 580] width 94 height 18
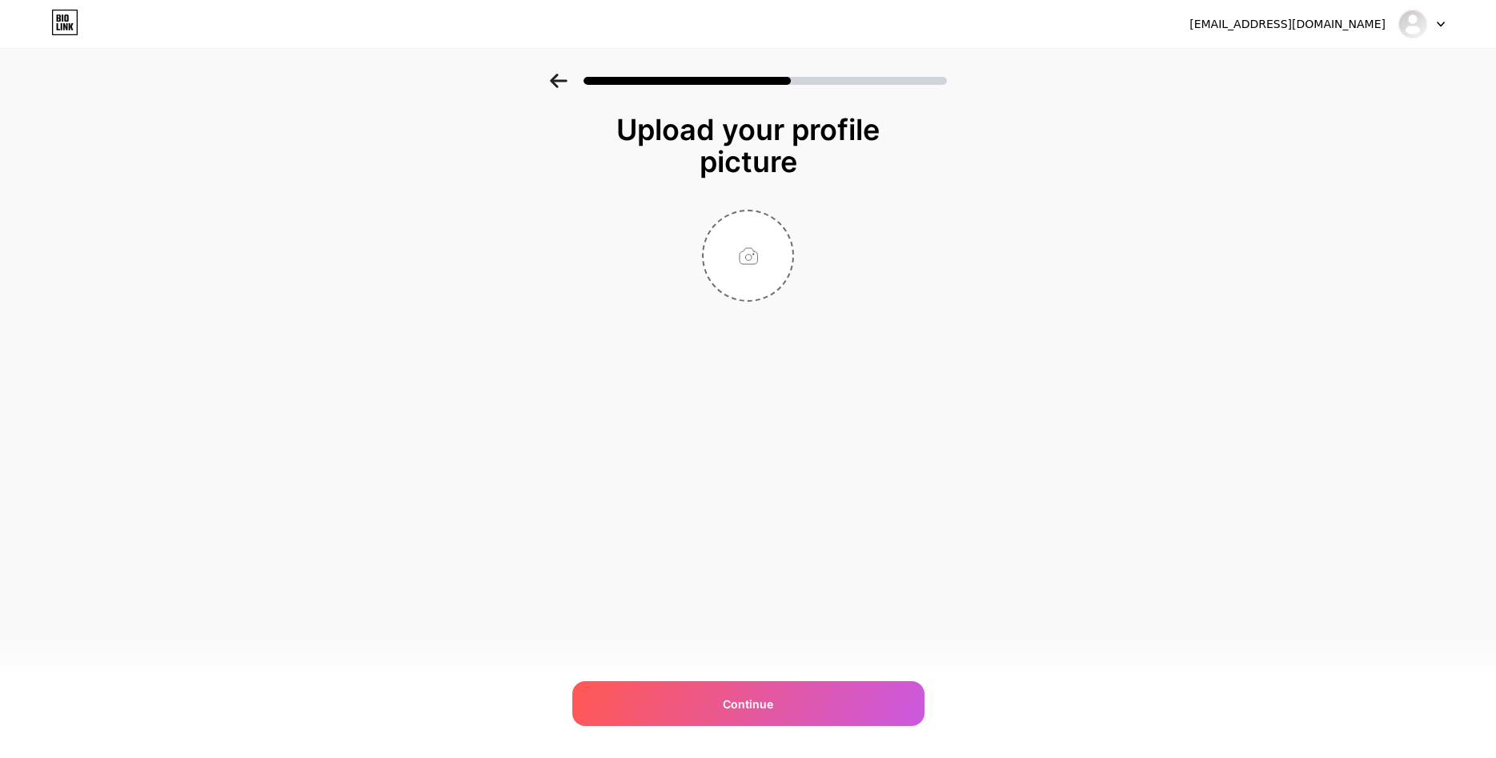
click at [556, 80] on icon at bounding box center [559, 81] width 18 height 14
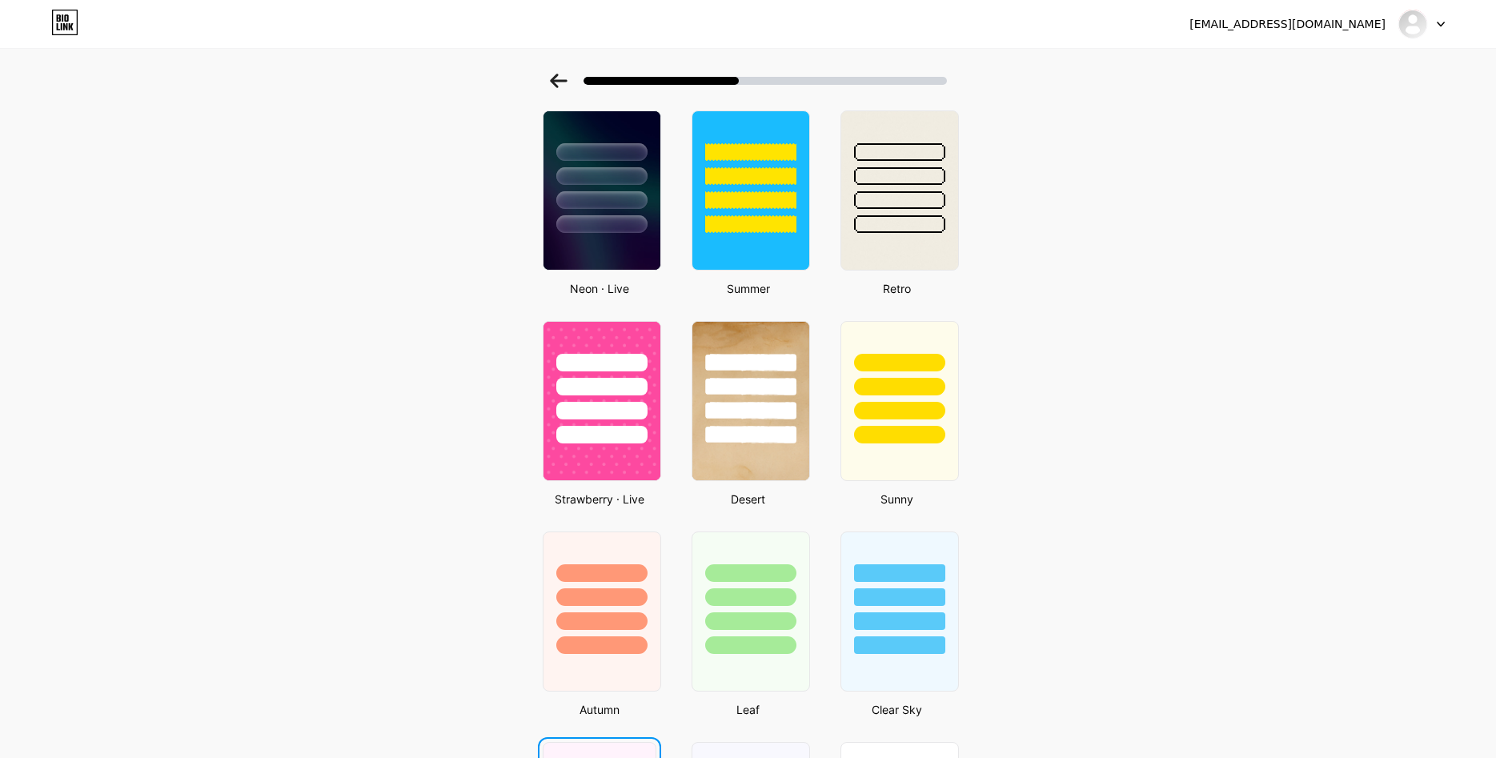
scroll to position [1148, 0]
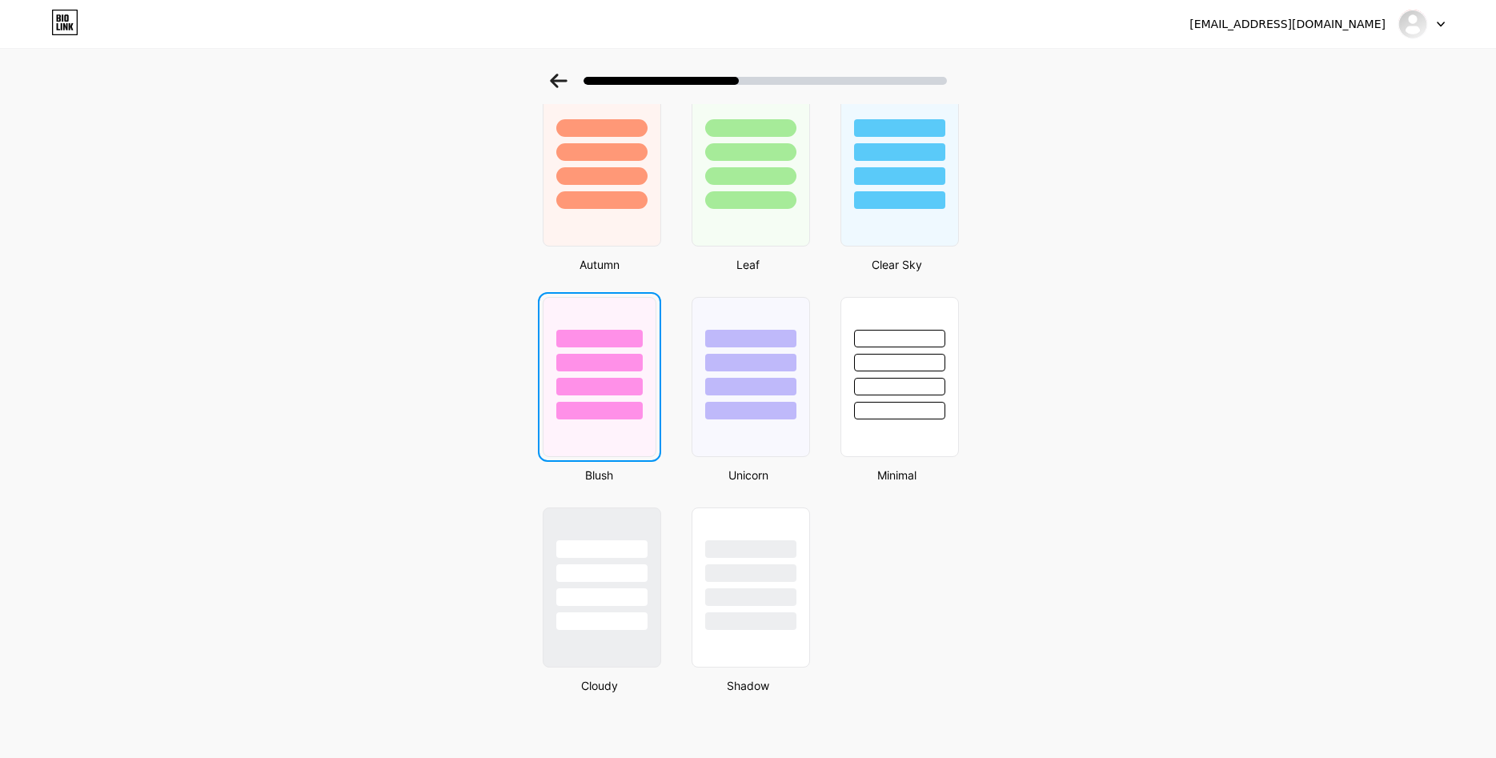
drag, startPoint x: 1024, startPoint y: 569, endPoint x: 1015, endPoint y: 563, distance: 11.1
click at [764, 432] on div at bounding box center [750, 377] width 122 height 165
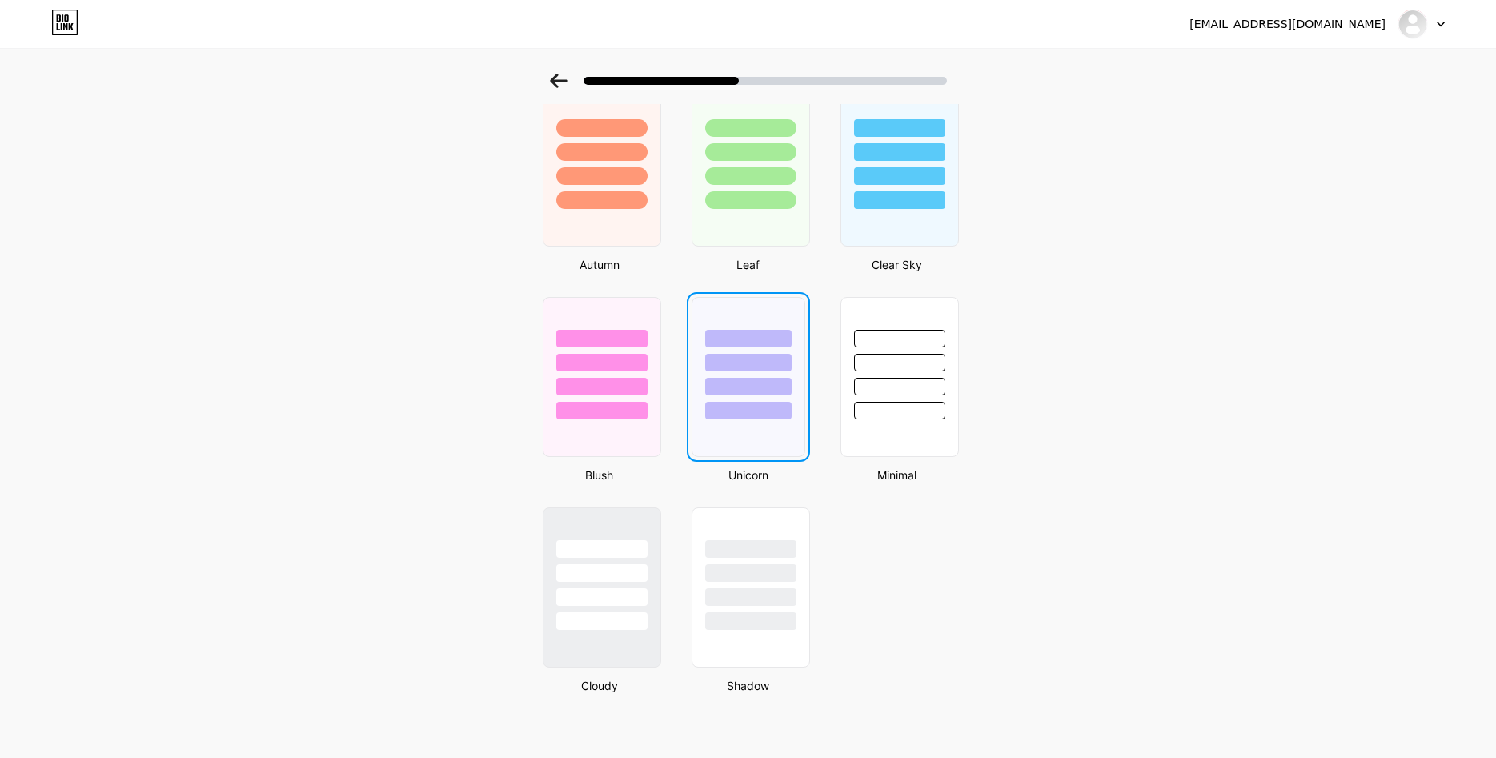
scroll to position [0, 0]
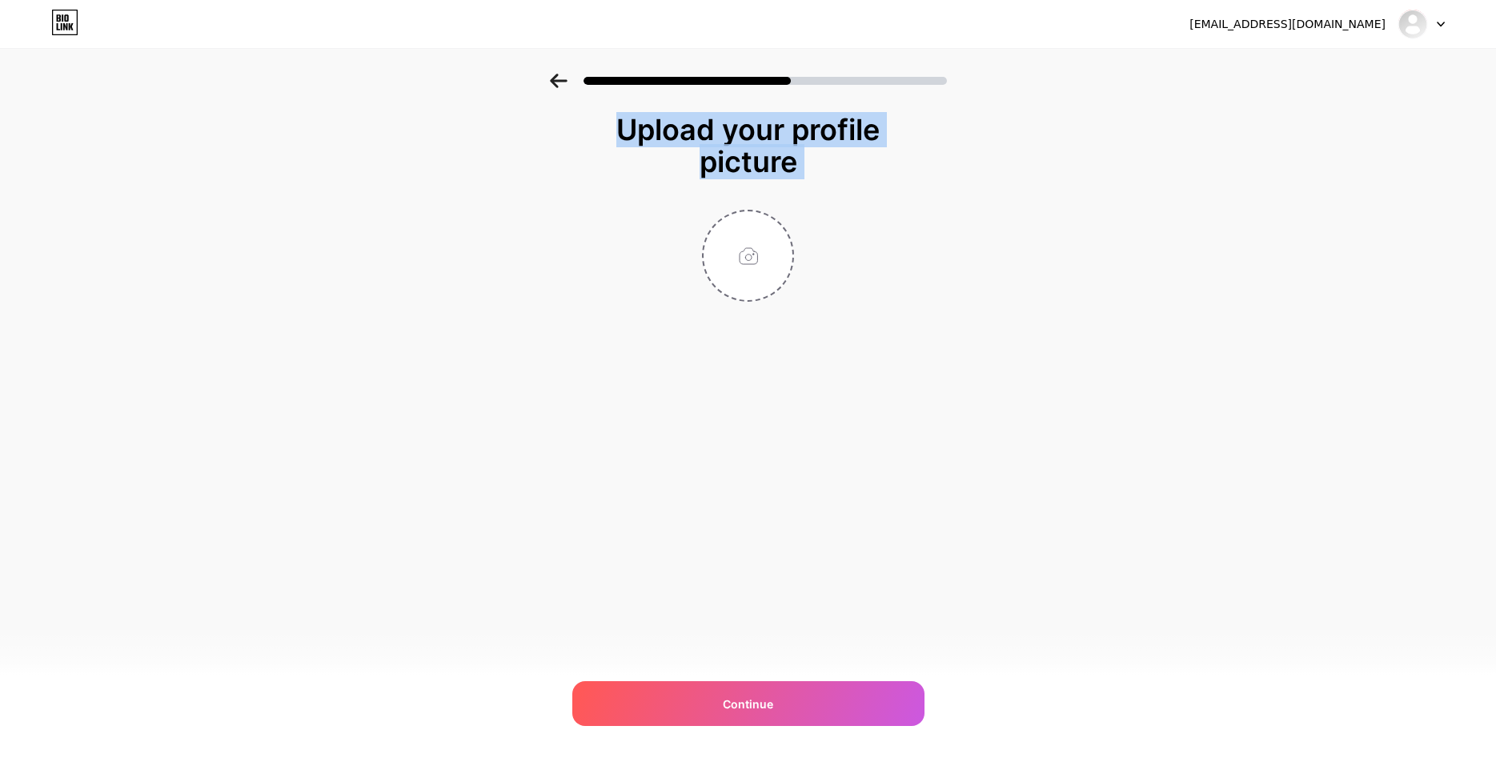
drag, startPoint x: 813, startPoint y: 707, endPoint x: 1138, endPoint y: 191, distance: 609.3
click at [1142, 212] on div "Upload your profile picture Continue" at bounding box center [748, 228] width 1496 height 308
